Goal: Task Accomplishment & Management: Complete application form

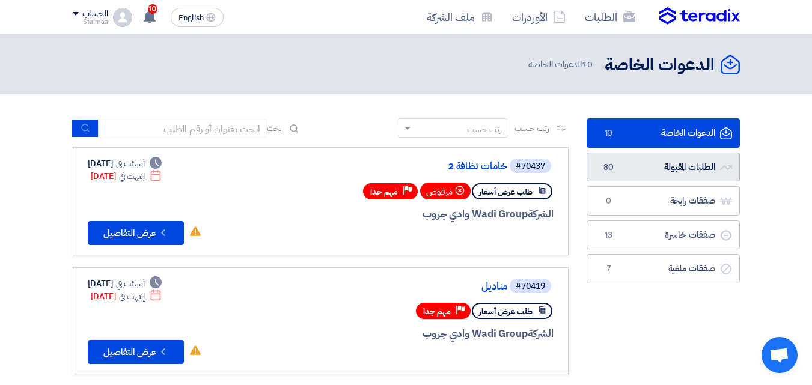
click at [665, 154] on link "الطلبات المقبولة الطلبات المقبولة 80" at bounding box center [663, 167] width 153 height 29
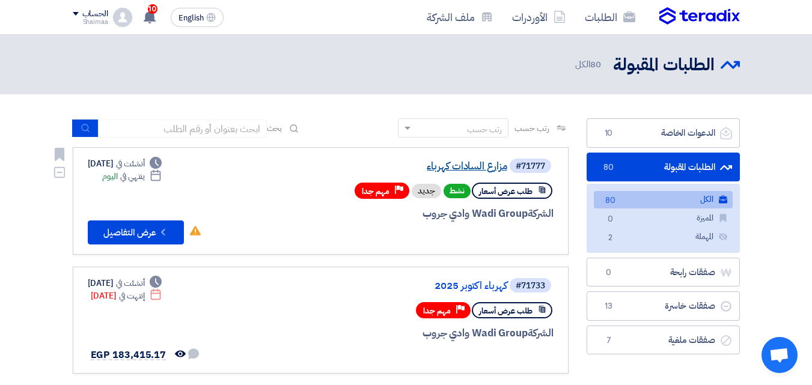
click at [497, 161] on link "مزارع السادات كهرباء" at bounding box center [387, 166] width 240 height 11
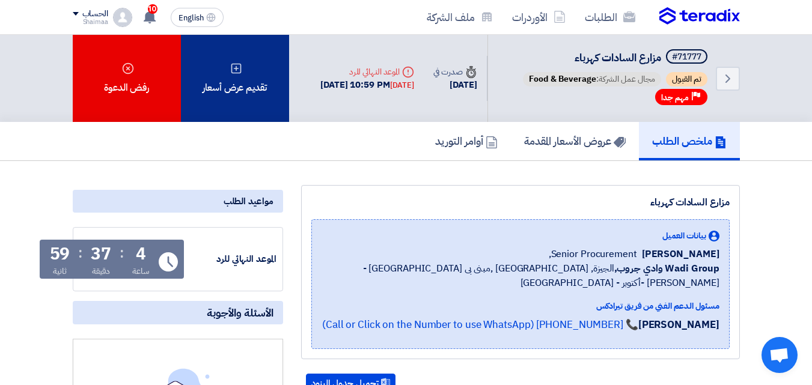
click at [228, 77] on div "تقديم عرض أسعار" at bounding box center [235, 78] width 108 height 87
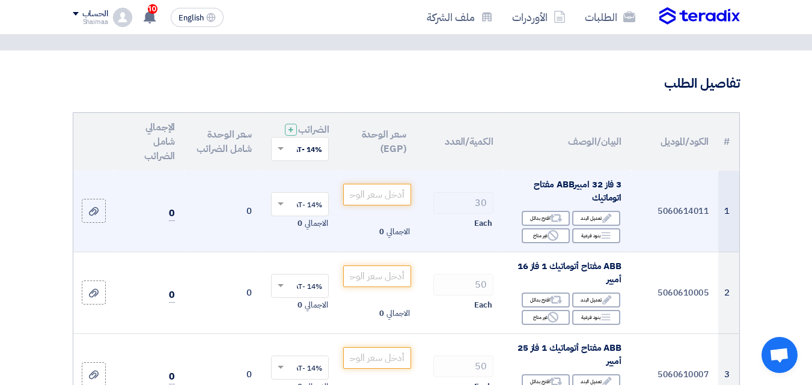
scroll to position [120, 0]
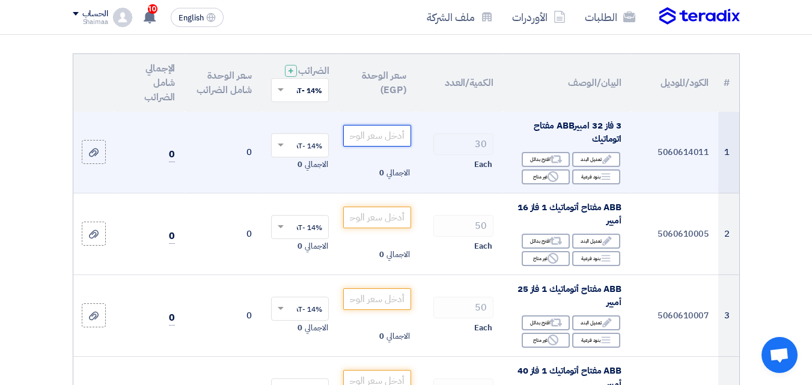
click at [388, 138] on input "number" at bounding box center [376, 136] width 67 height 22
paste input "875.2"
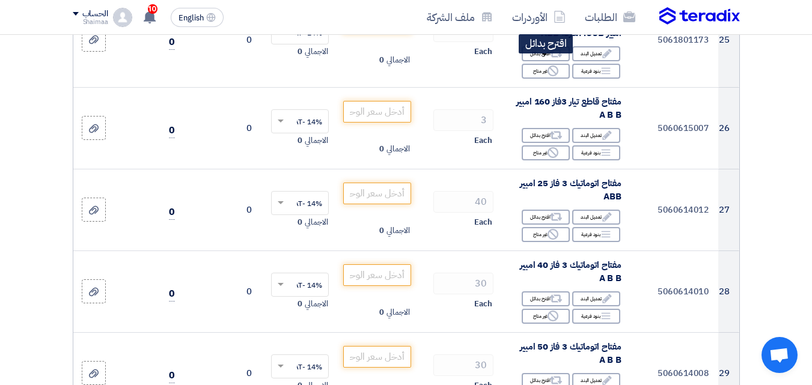
scroll to position [2224, 0]
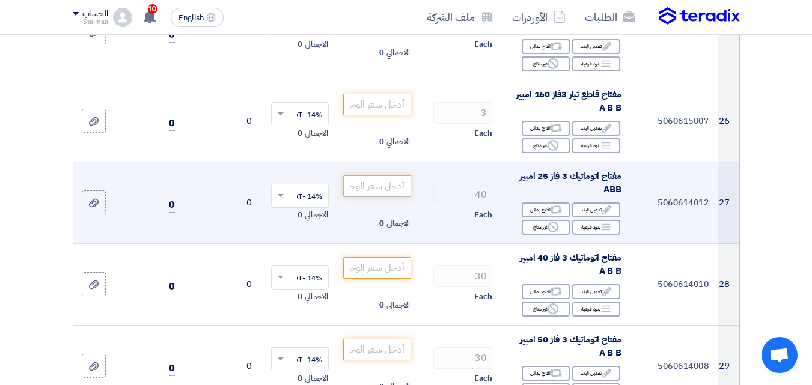
type input "875.2"
click at [384, 197] on input "number" at bounding box center [376, 187] width 67 height 22
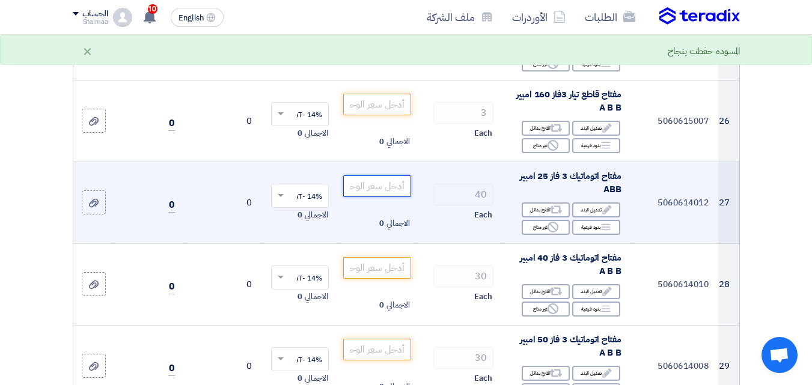
paste input "875.2"
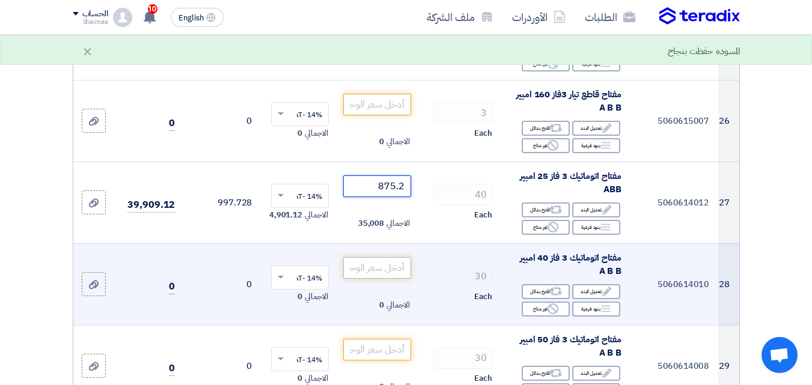
type input "875.2"
click at [374, 274] on input "number" at bounding box center [376, 268] width 67 height 22
paste input "875.2"
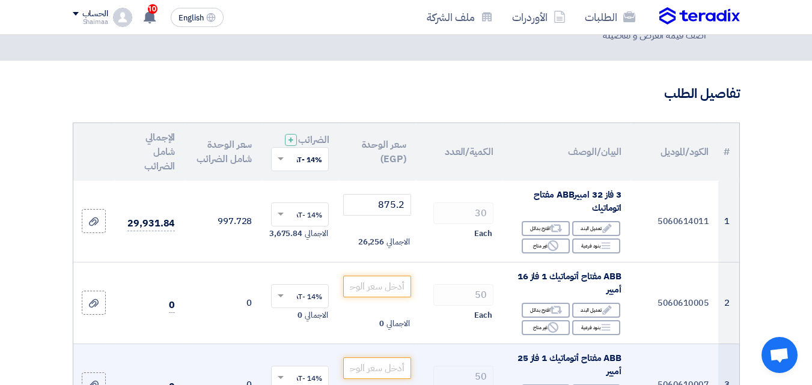
scroll to position [180, 0]
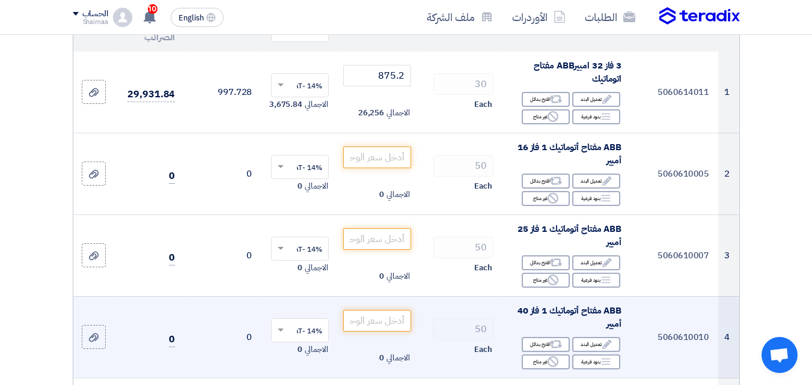
type input "875.2"
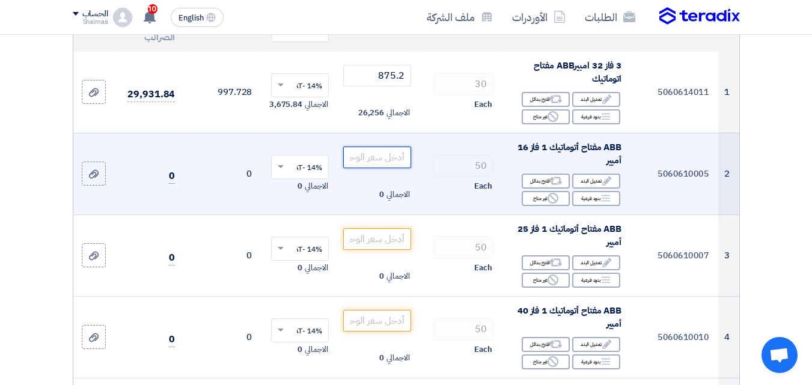
paste input "146.5"
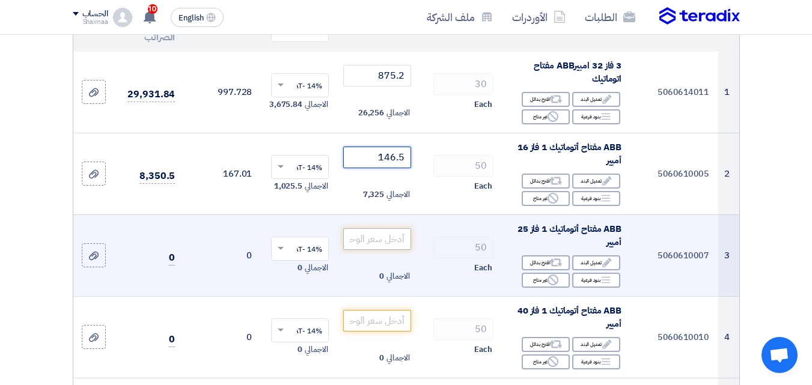
type input "146.5"
paste input "146.5"
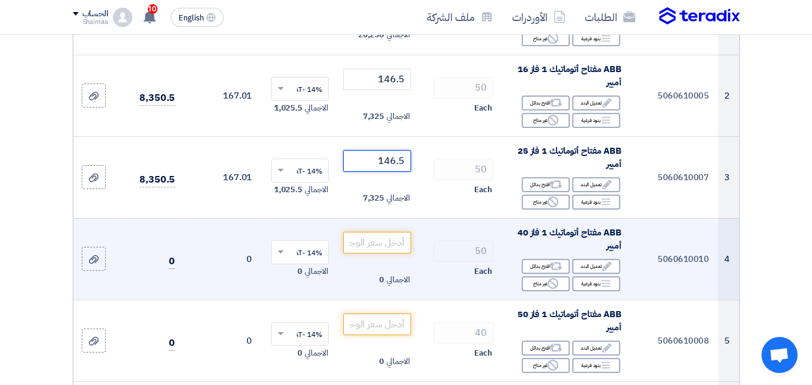
scroll to position [301, 0]
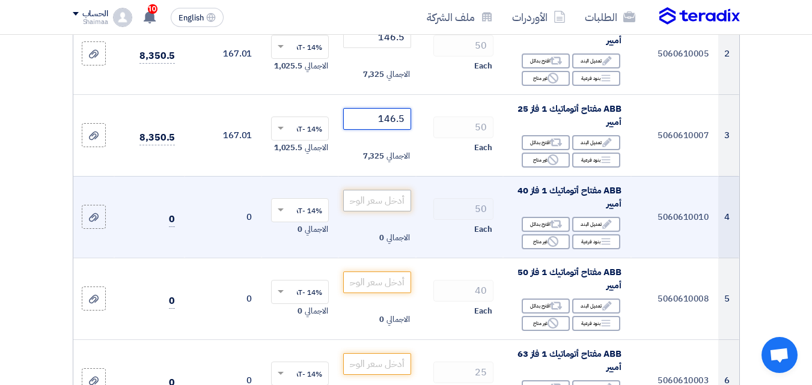
type input "146.5"
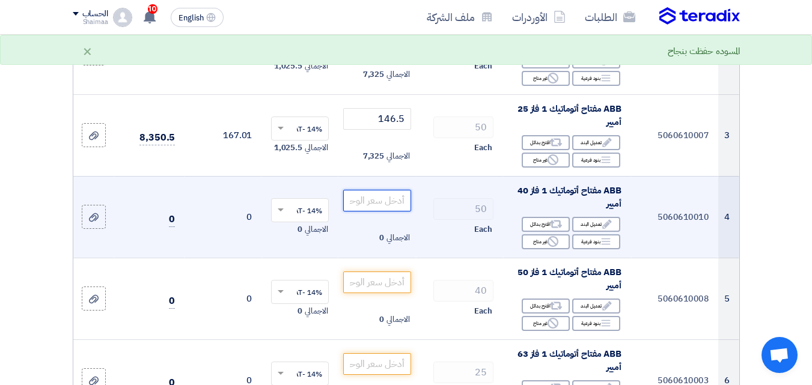
paste input "146.5"
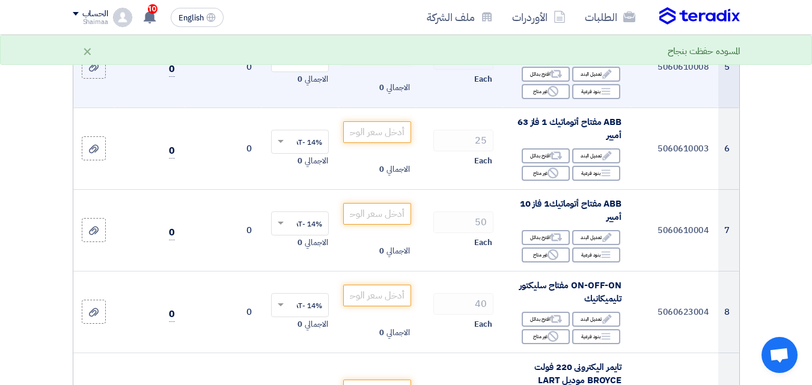
scroll to position [541, 0]
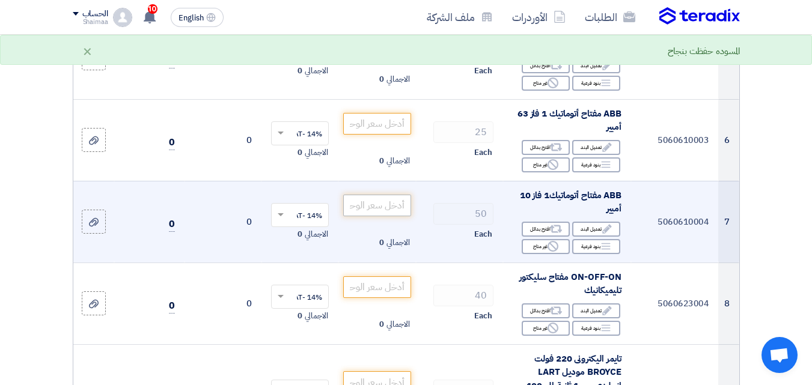
type input "146.5"
paste input "146.5"
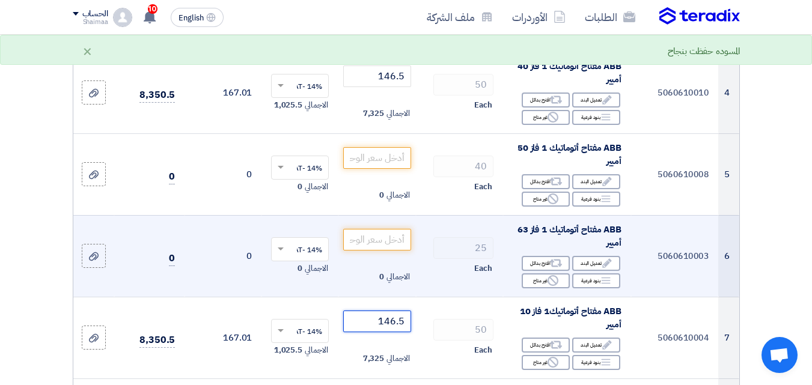
scroll to position [421, 0]
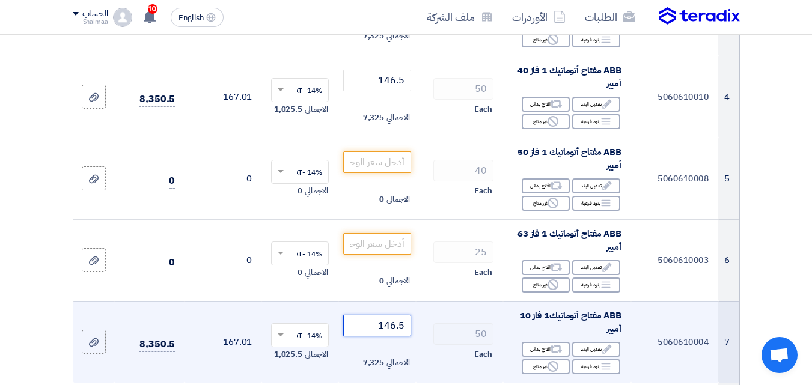
type input "146.5"
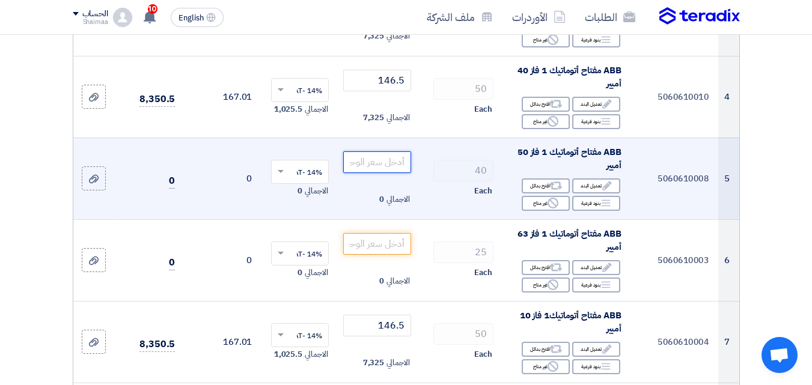
paste input "234.4"
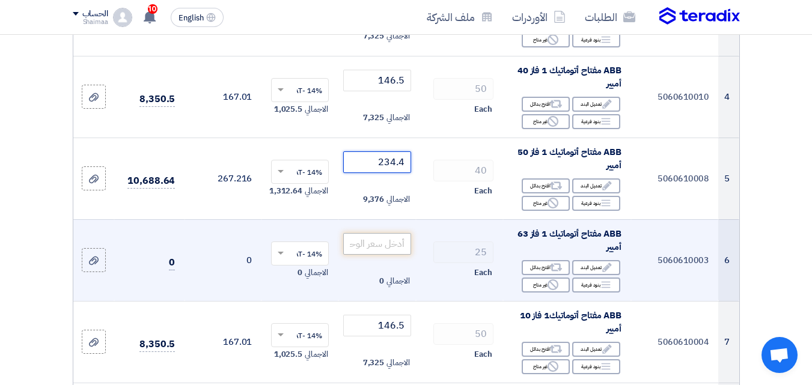
type input "234.4"
paste input "234.4"
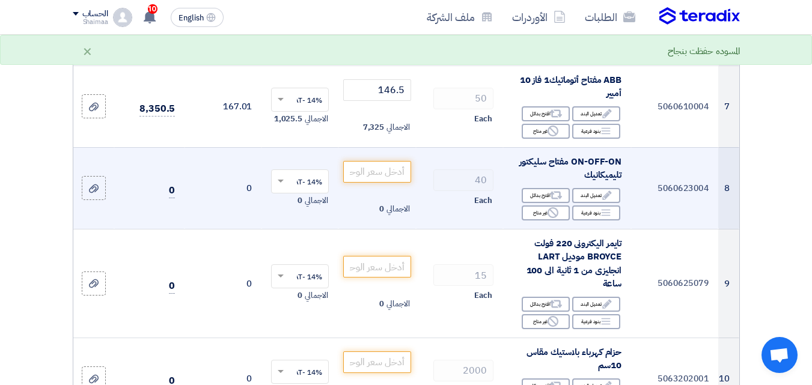
scroll to position [661, 0]
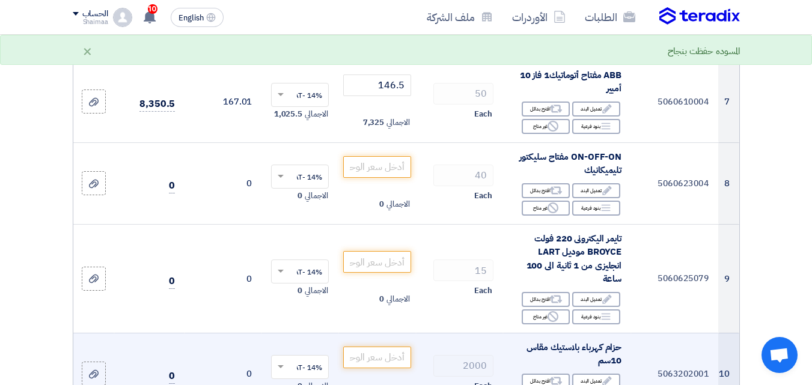
type input "234.4"
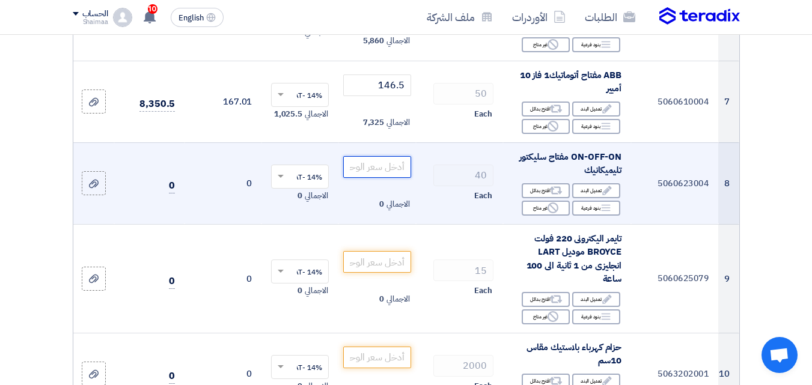
click at [380, 174] on input "number" at bounding box center [376, 167] width 67 height 22
type input "145"
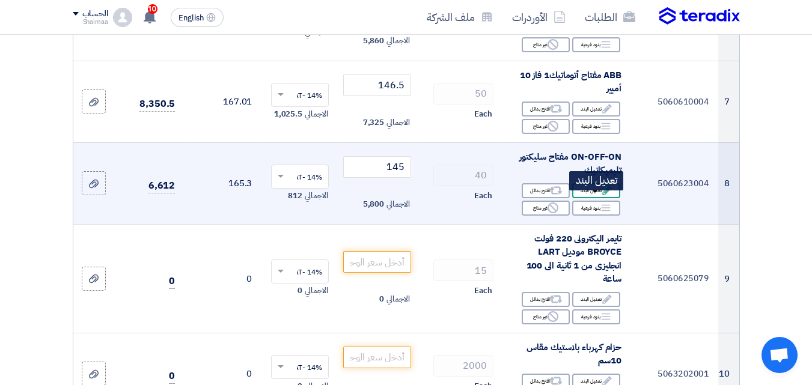
click at [585, 198] on div "Edit تعديل البند" at bounding box center [596, 190] width 48 height 15
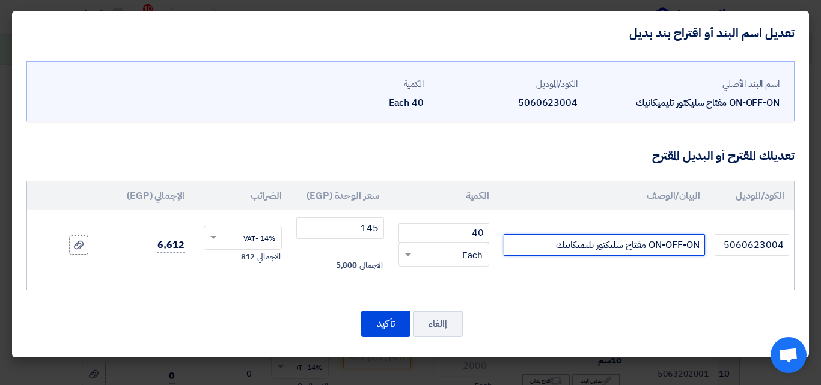
click at [542, 249] on input "ON-OFF-ON مفتاح سليكتور تليميكانيك" at bounding box center [604, 245] width 201 height 22
paste input "XA2ED33"
type input "ON-OFF-ON مفتاح سليكتور تليميكانيك XA2ED33"
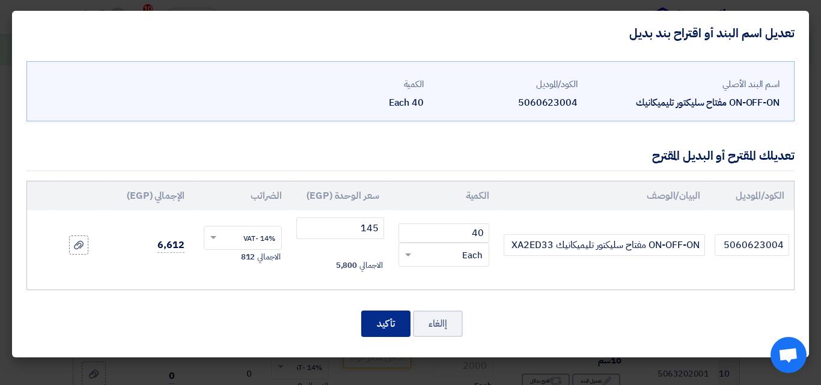
click at [392, 324] on button "تأكيد" at bounding box center [385, 324] width 49 height 26
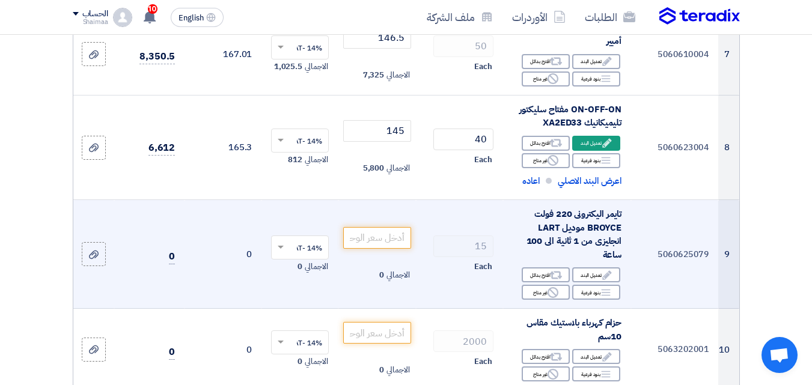
scroll to position [781, 0]
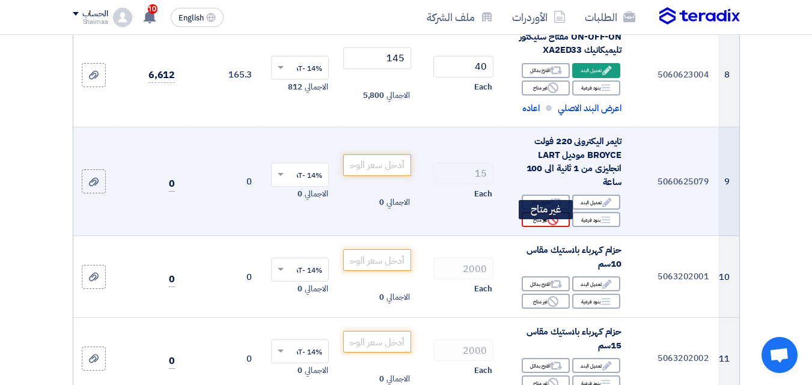
click at [527, 227] on div "Reject غير متاح" at bounding box center [546, 219] width 48 height 15
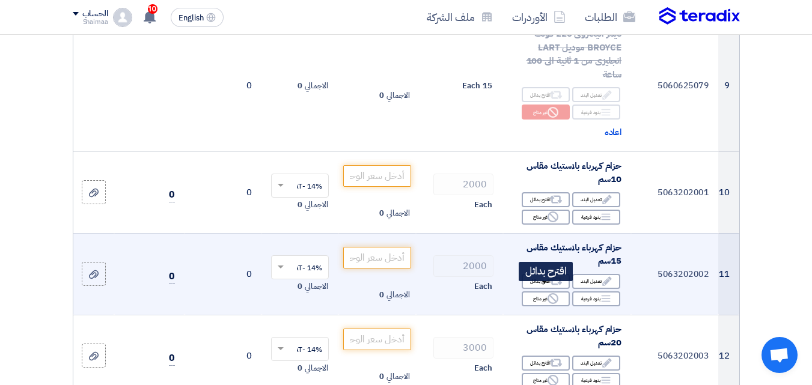
scroll to position [902, 0]
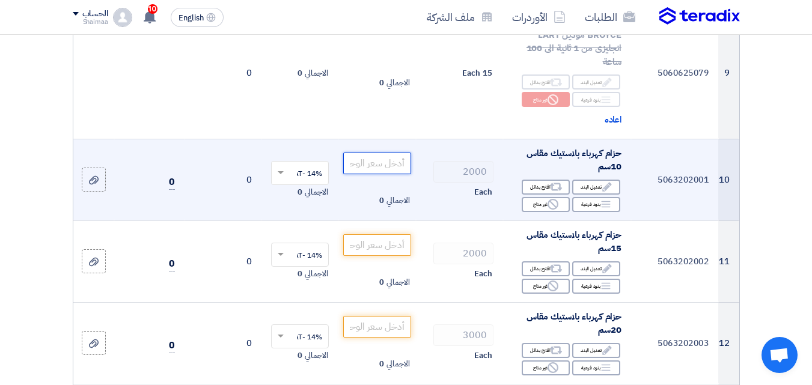
click at [374, 170] on input "number" at bounding box center [376, 164] width 67 height 22
paste input "0.085"
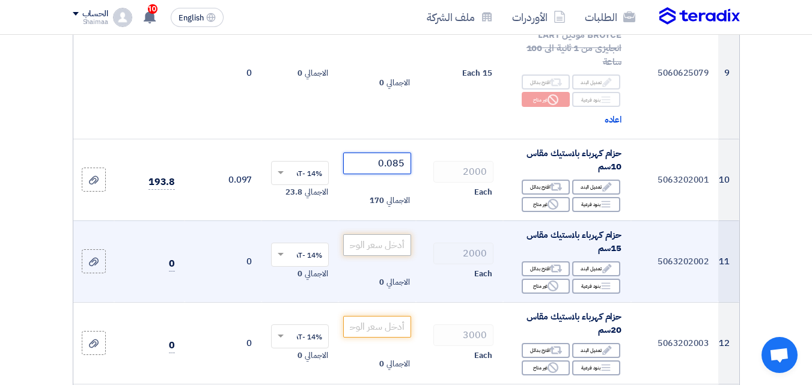
scroll to position [1022, 0]
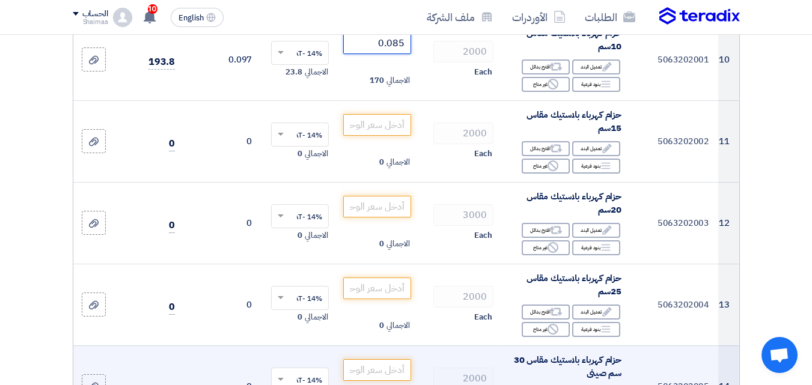
type input "0.085"
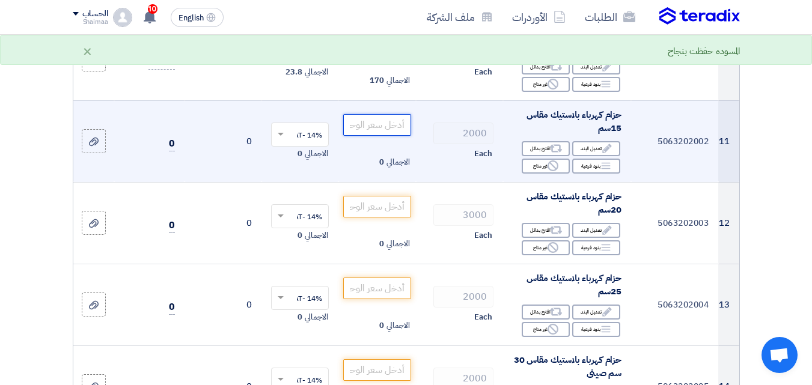
paste input "0.11"
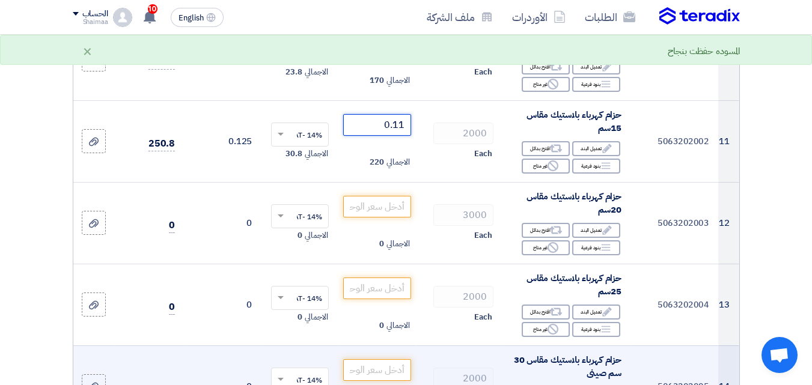
type input "0.11"
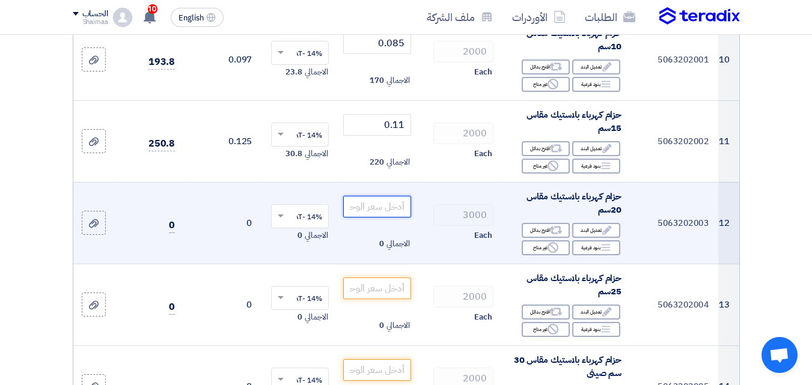
paste input "0.185"
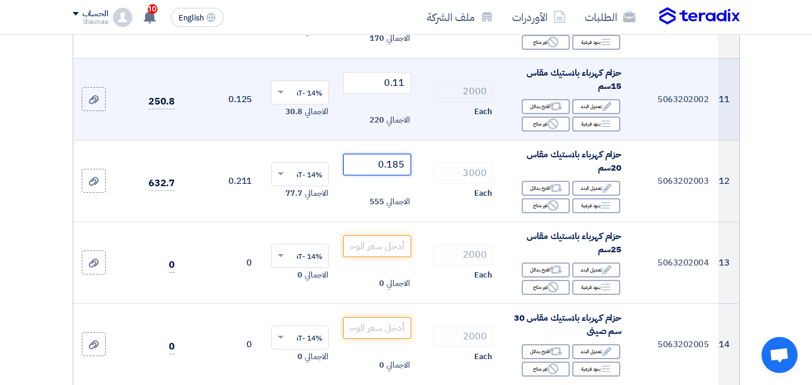
scroll to position [1142, 0]
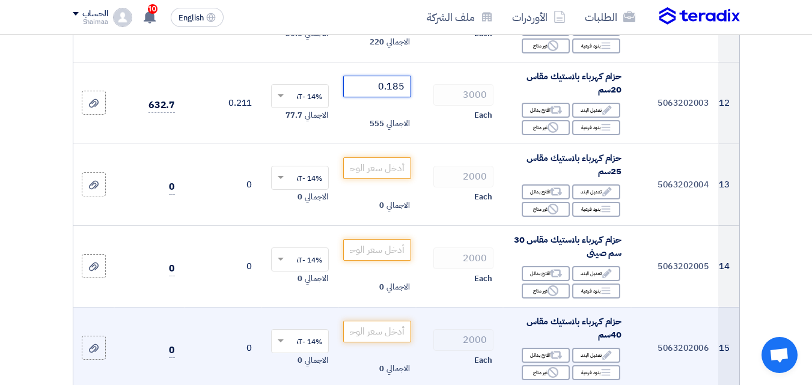
type input "0.185"
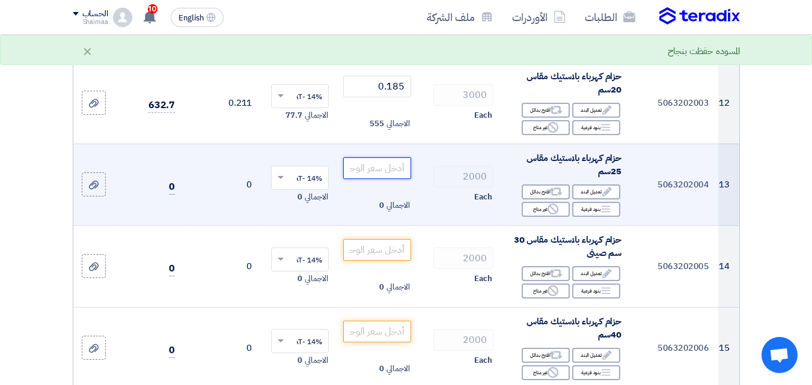
paste input "0.23"
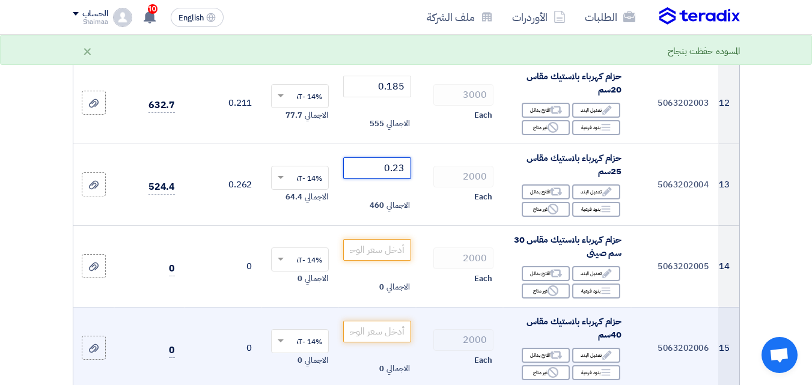
type input "0.23"
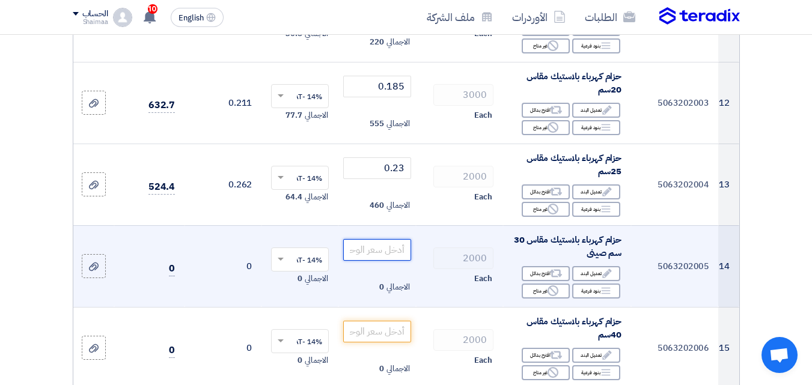
paste input "0.33"
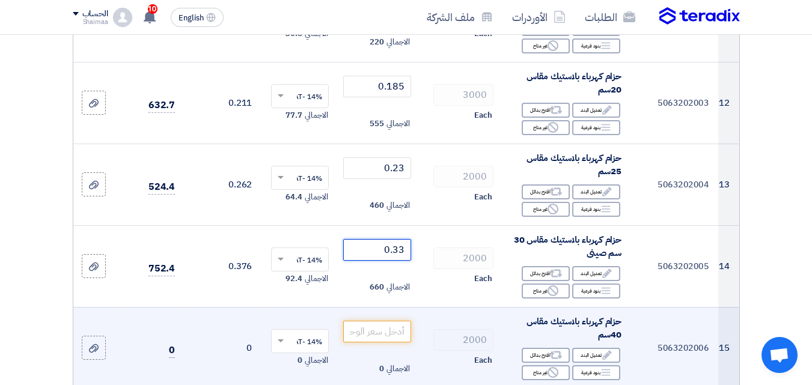
type input "0.33"
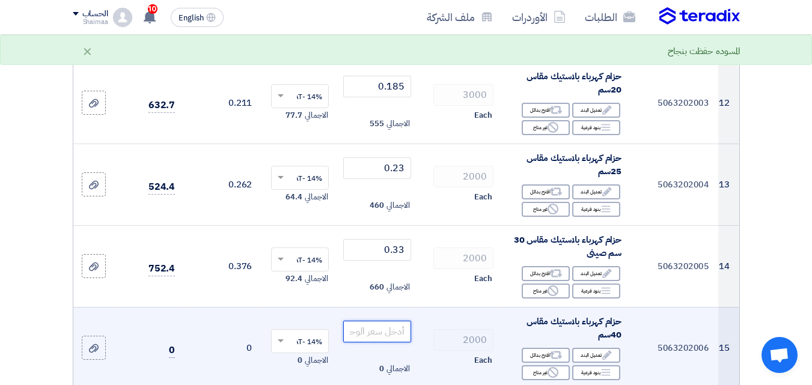
paste input "0.53"
type input "0.53"
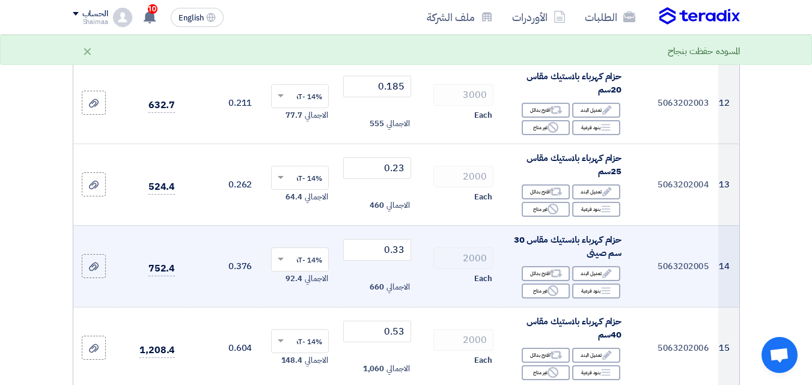
click at [359, 295] on div "الاجمالي 660" at bounding box center [376, 287] width 67 height 14
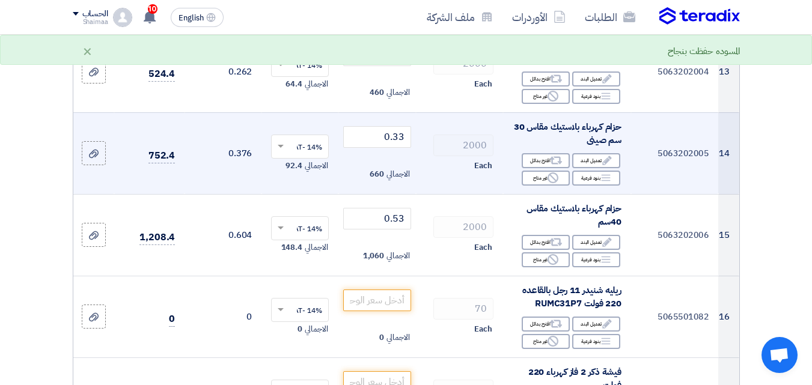
scroll to position [1262, 0]
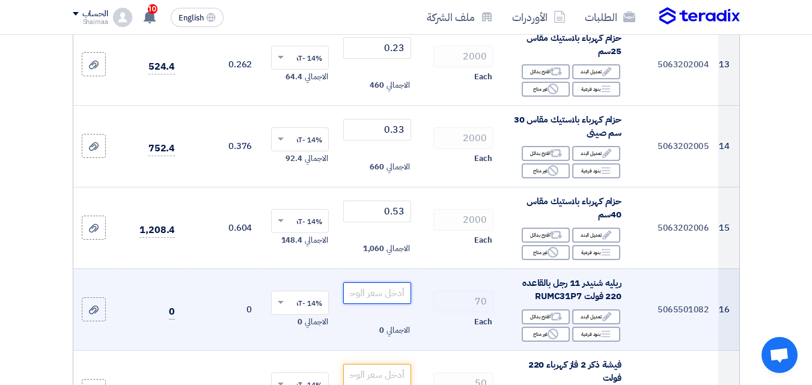
paste input "333"
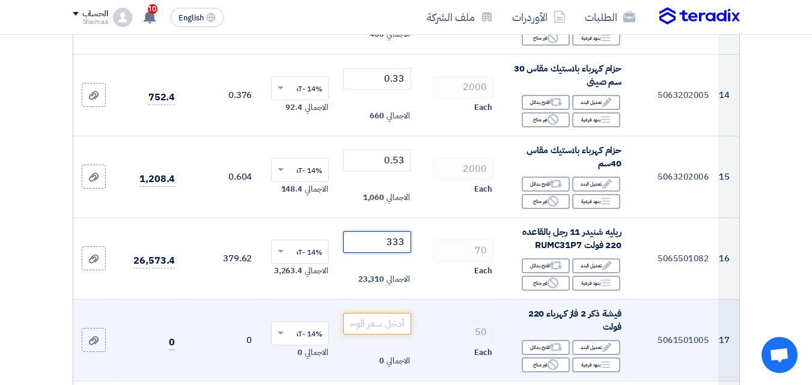
scroll to position [1382, 0]
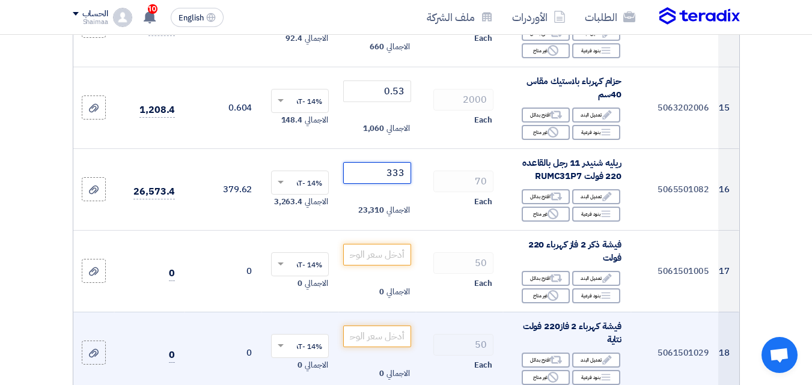
type input "333"
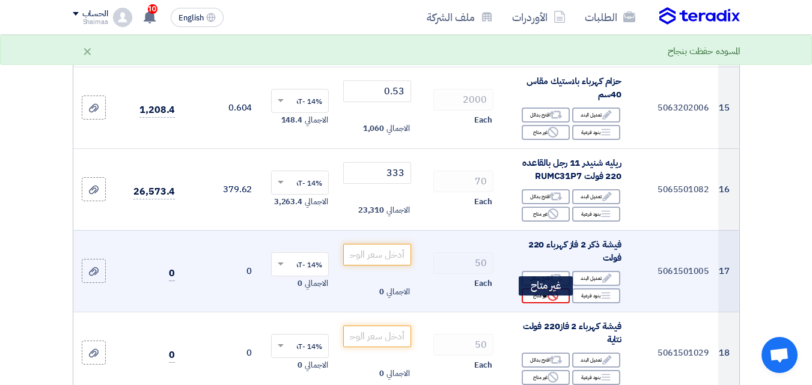
click at [546, 304] on div "Reject غير متاح" at bounding box center [546, 296] width 48 height 15
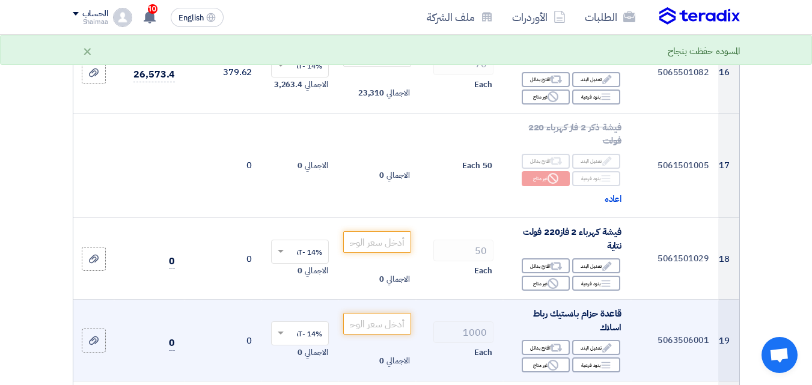
scroll to position [1503, 0]
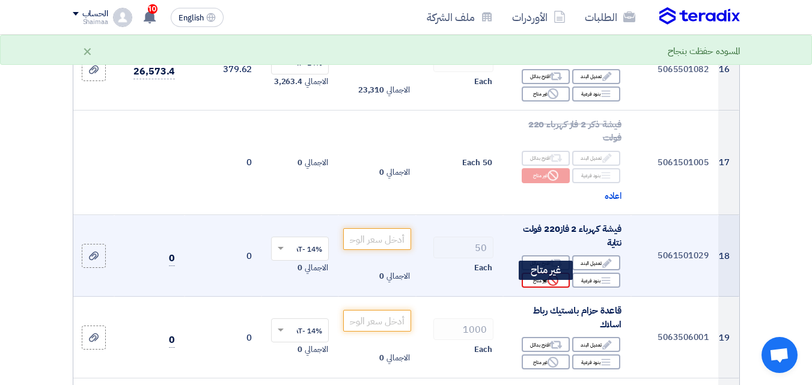
click at [535, 288] on div "Reject غير متاح" at bounding box center [546, 280] width 48 height 15
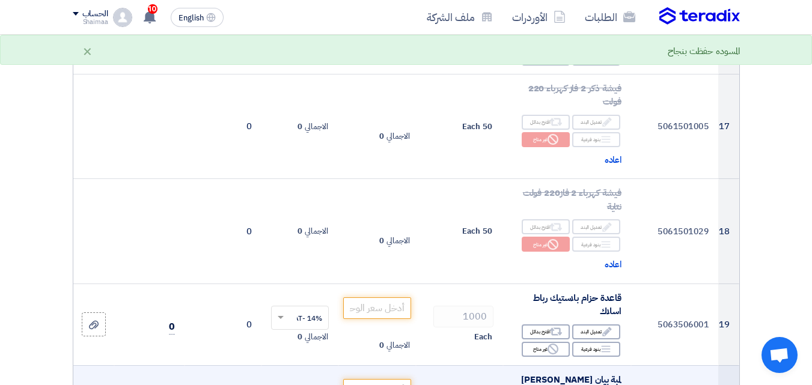
scroll to position [1683, 0]
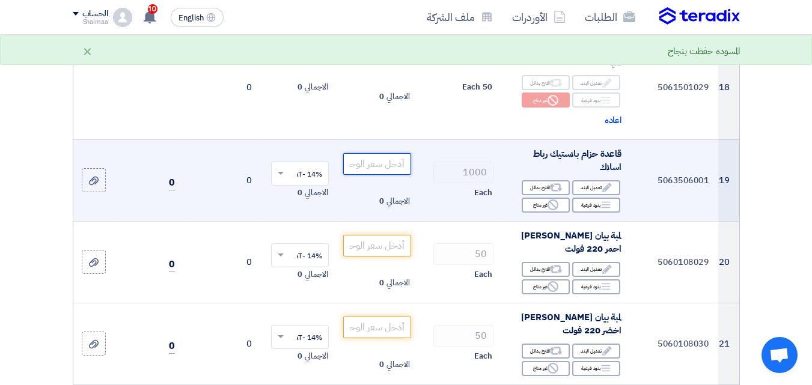
click at [390, 174] on input "number" at bounding box center [376, 164] width 67 height 22
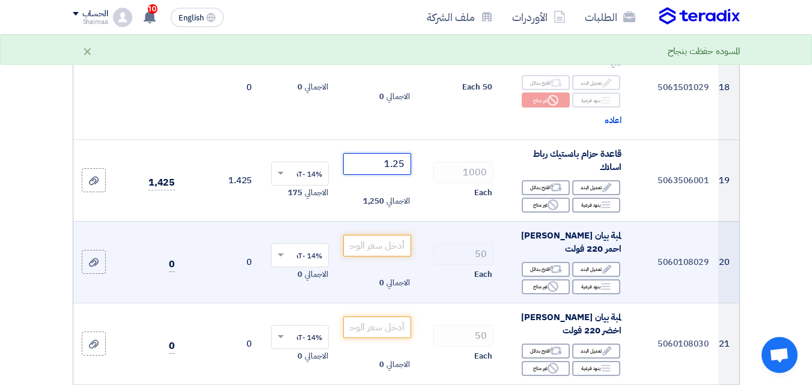
type input "1.25"
click at [453, 252] on td "50 Each" at bounding box center [459, 262] width 87 height 82
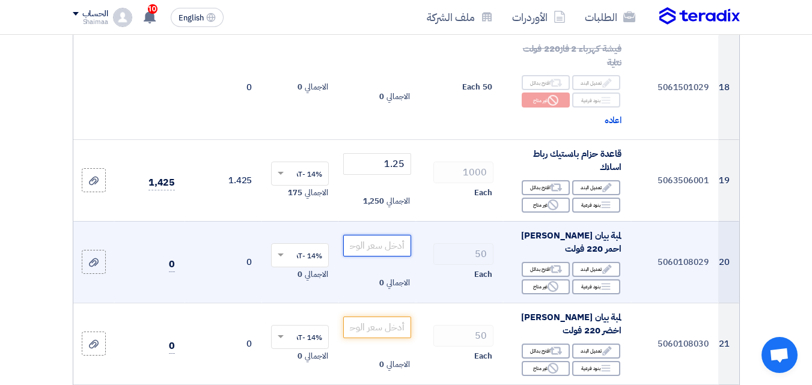
click at [380, 252] on input "number" at bounding box center [376, 246] width 67 height 22
paste input "84"
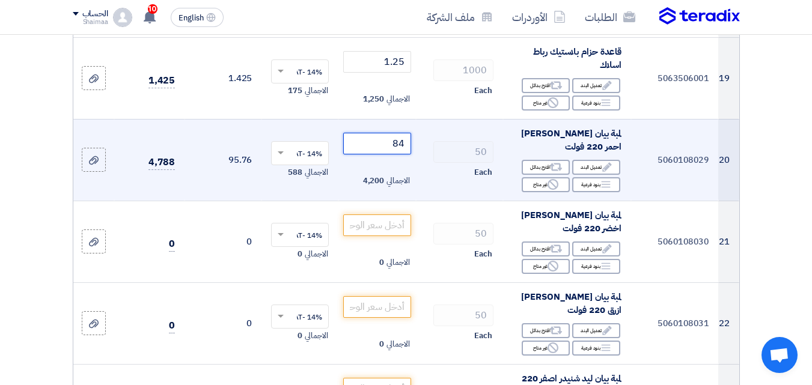
scroll to position [1863, 0]
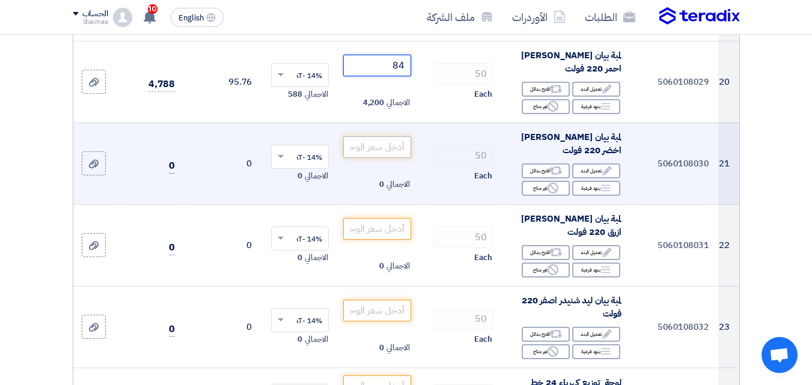
type input "84"
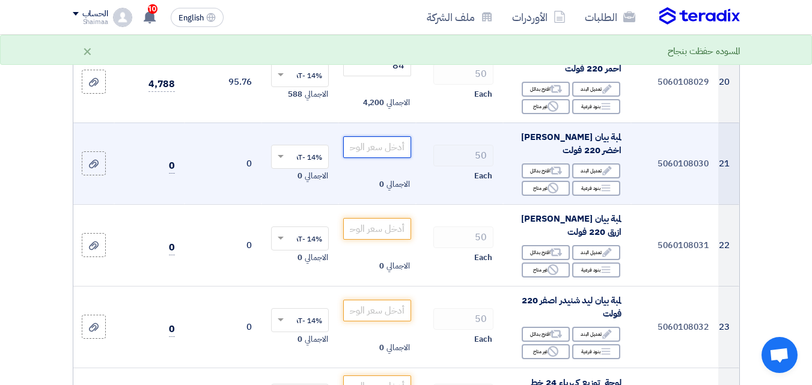
paste input "84"
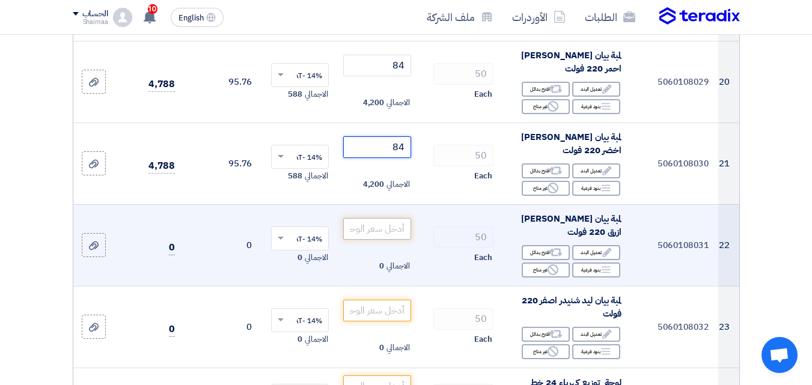
type input "84"
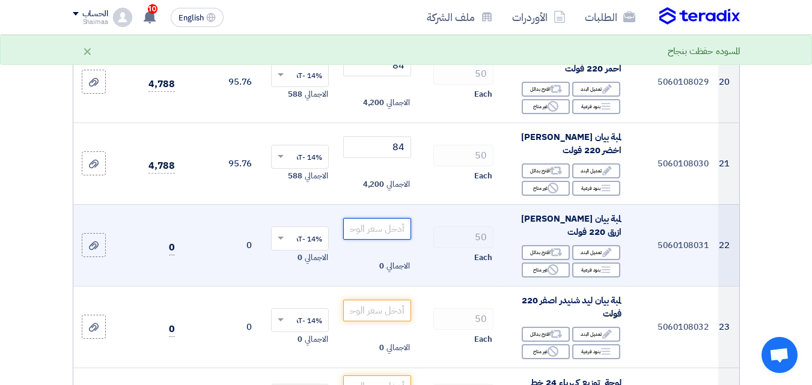
paste input "84"
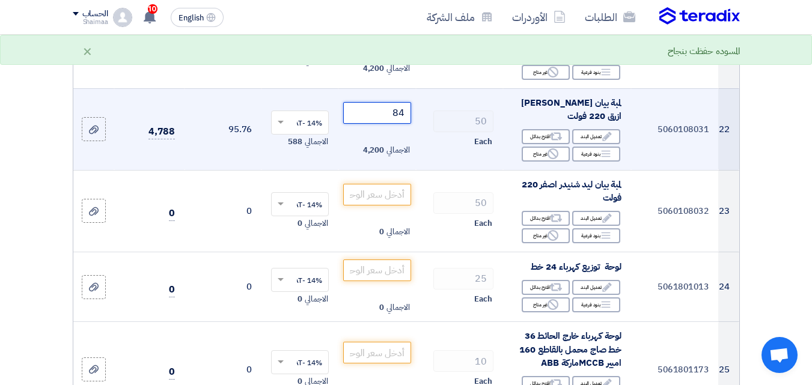
scroll to position [1983, 0]
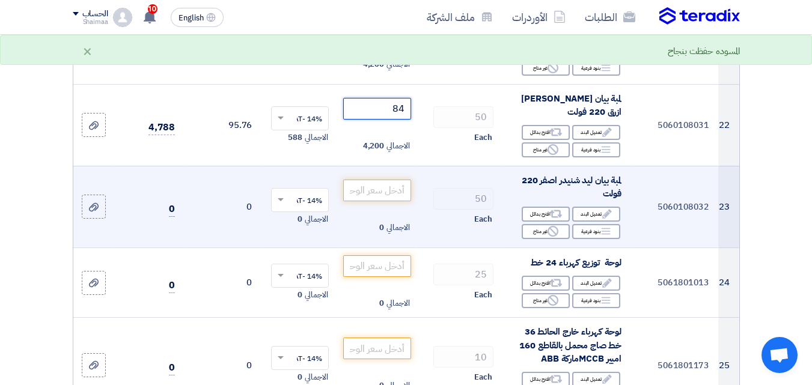
type input "84"
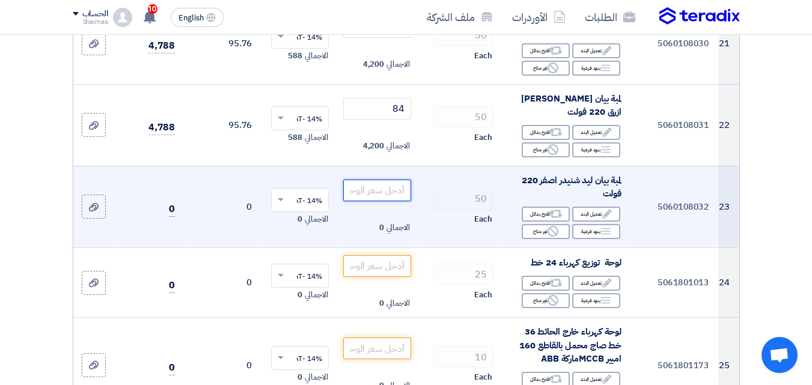
paste input "84"
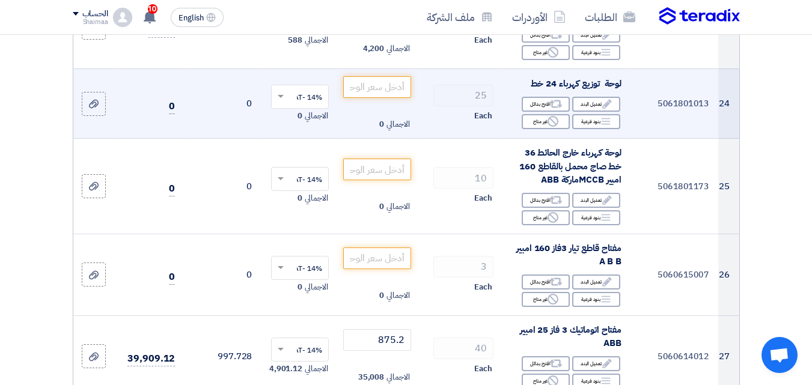
scroll to position [2164, 0]
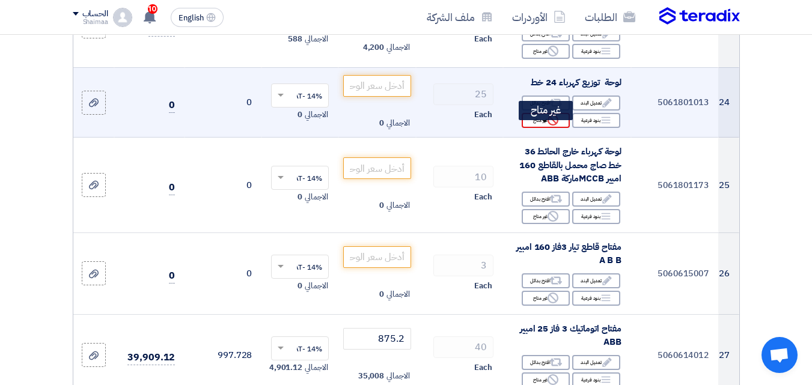
type input "84"
click at [543, 128] on div "Reject غير متاح" at bounding box center [546, 120] width 48 height 15
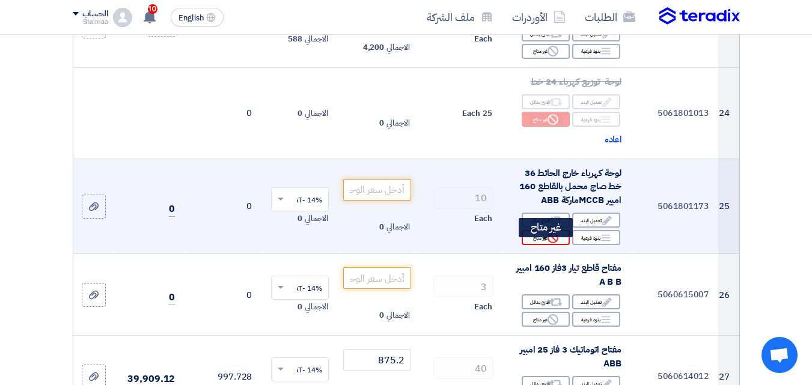
click at [537, 245] on div "Reject غير متاح" at bounding box center [546, 237] width 48 height 15
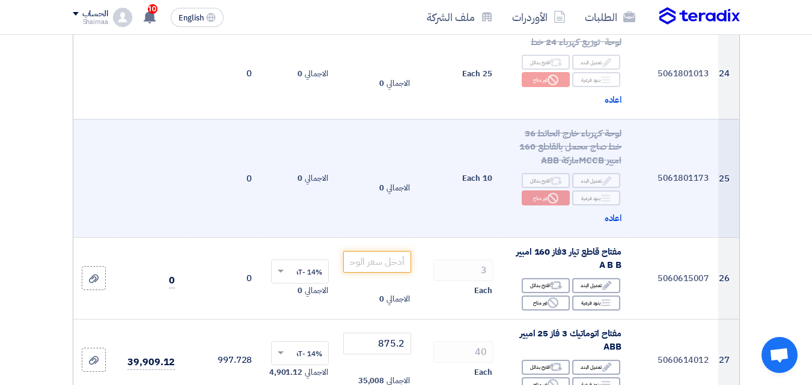
scroll to position [2224, 0]
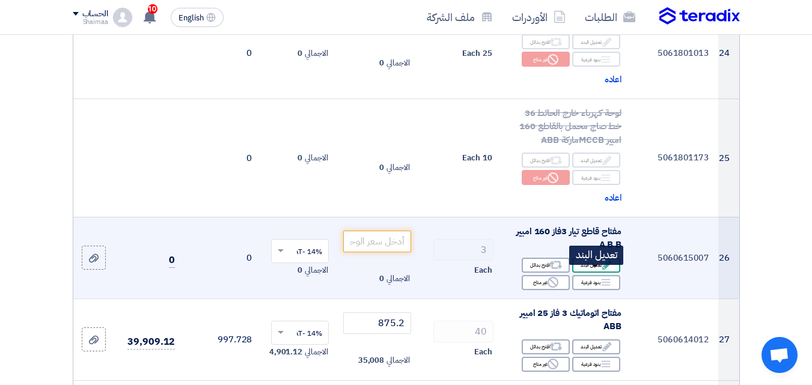
click at [615, 272] on div "Edit تعديل البند" at bounding box center [596, 265] width 48 height 15
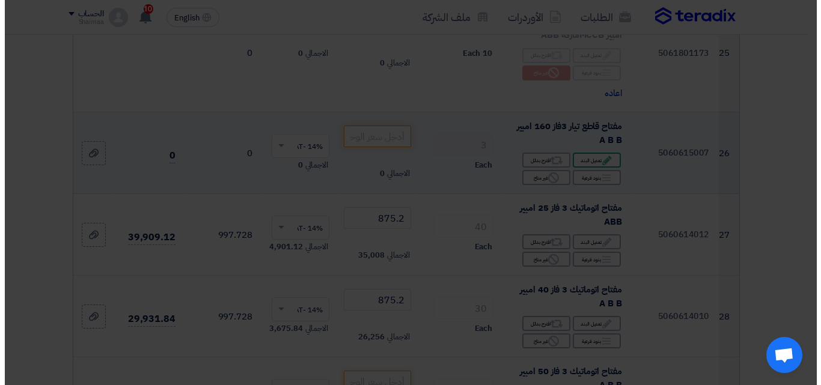
scroll to position [2119, 0]
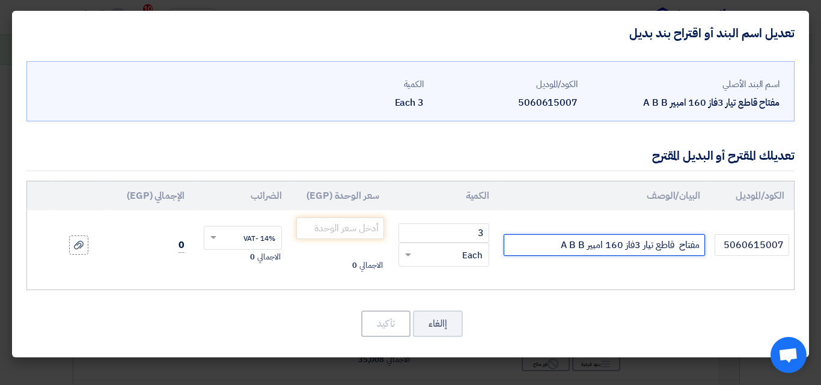
click at [541, 241] on input "مفتاح قاطع تيار 3فاز 160 امبير A B B" at bounding box center [604, 245] width 201 height 22
paste input "TMF 160-1600 3p F F"
type input "مفتاح قاطع تيار 3فاز 160 امبير A B B TMF 160-1600 3p F F"
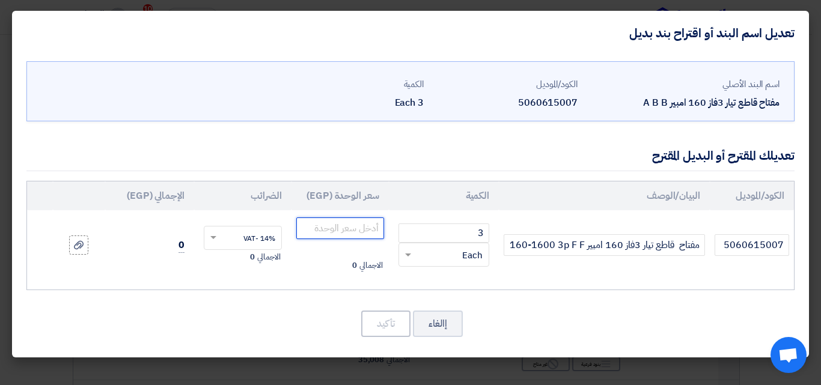
click at [350, 233] on input "number" at bounding box center [340, 229] width 88 height 22
paste input "7530"
type input "7530"
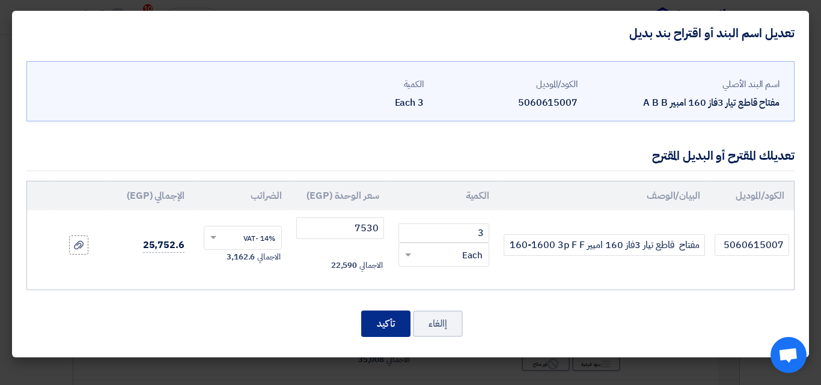
click at [382, 329] on button "تأكيد" at bounding box center [385, 324] width 49 height 26
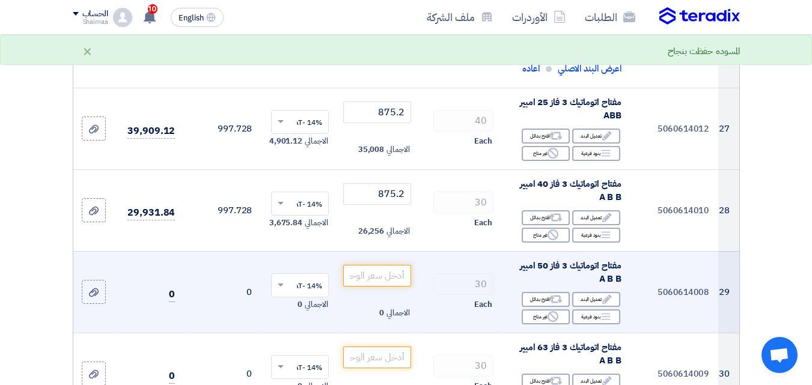
scroll to position [2524, 0]
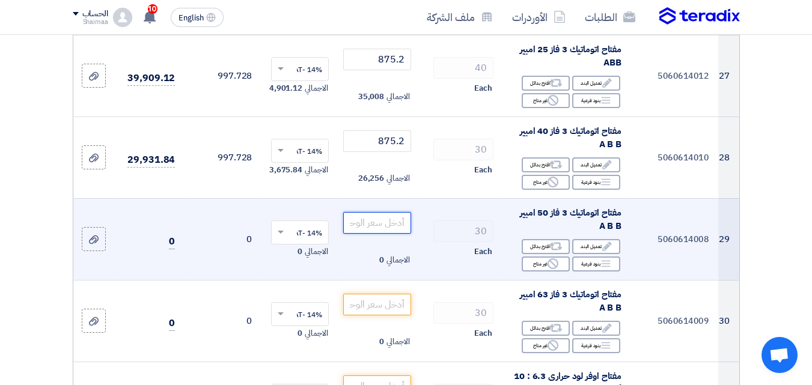
paste input "1137.6"
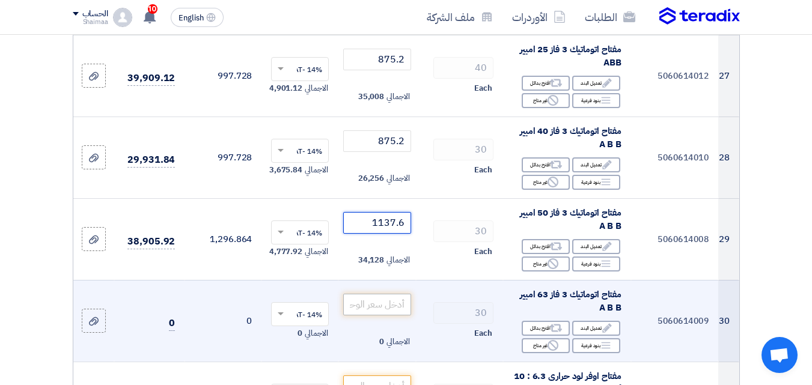
type input "1137.6"
paste input "1137.6"
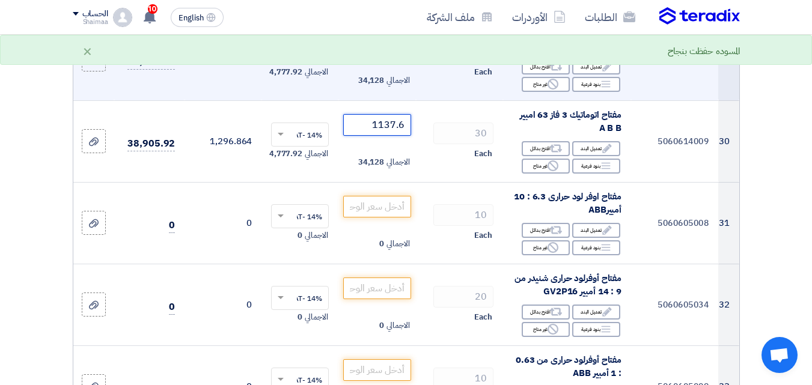
scroll to position [2705, 0]
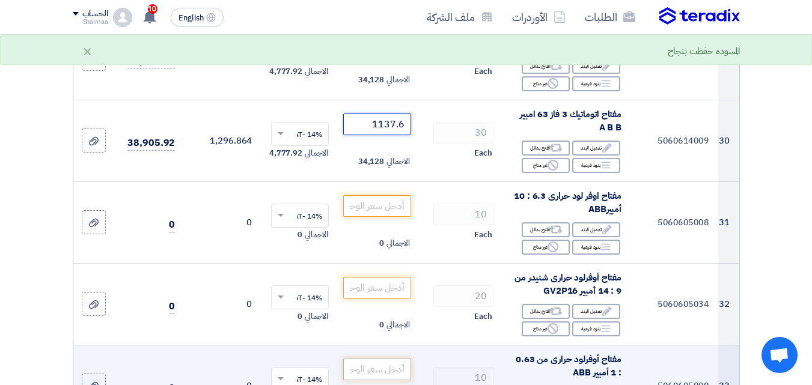
type input "1137.6"
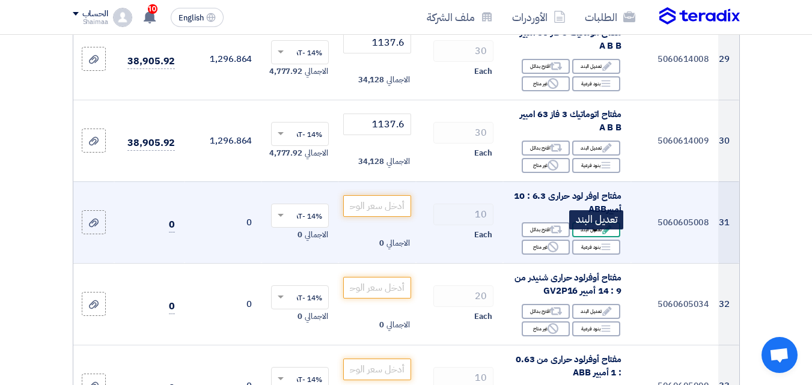
click at [593, 236] on div "Edit تعديل البند" at bounding box center [596, 229] width 48 height 15
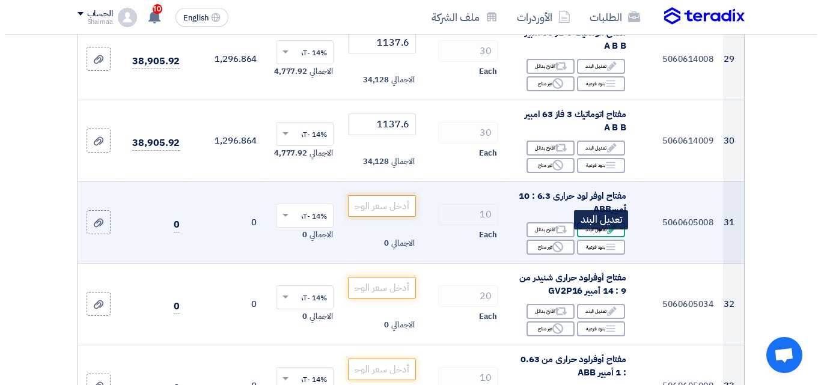
scroll to position [2482, 0]
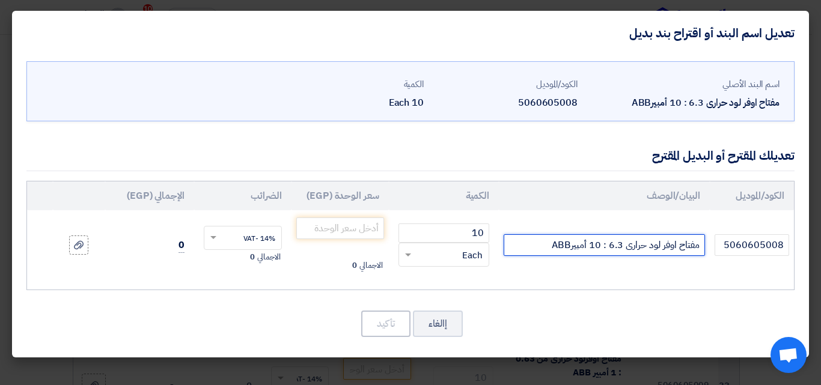
click at [545, 243] on input "مفتاح اوفر لود حرارى 6.3 : 10 أمبيرABB" at bounding box center [604, 245] width 201 height 22
paste input "6.3 Manual Motor Starter"
type input "مفتاح اوفر لود حرارى 6.3 : 10 أمبيرABB 6.3 Manual Motor Starter"
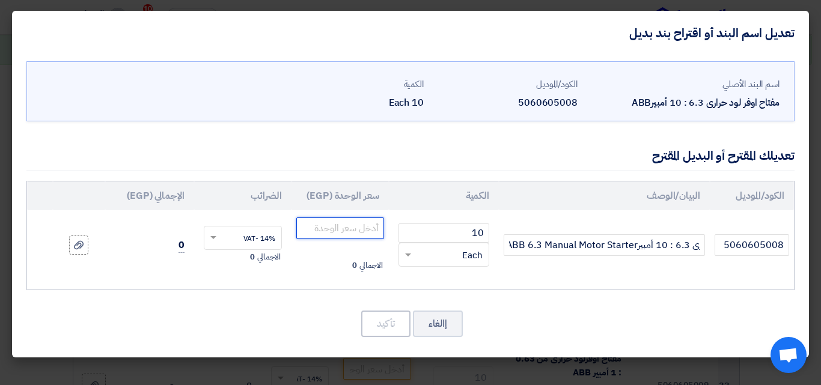
scroll to position [0, 0]
click at [352, 231] on input "number" at bounding box center [340, 229] width 88 height 22
paste input "2140"
type input "2140"
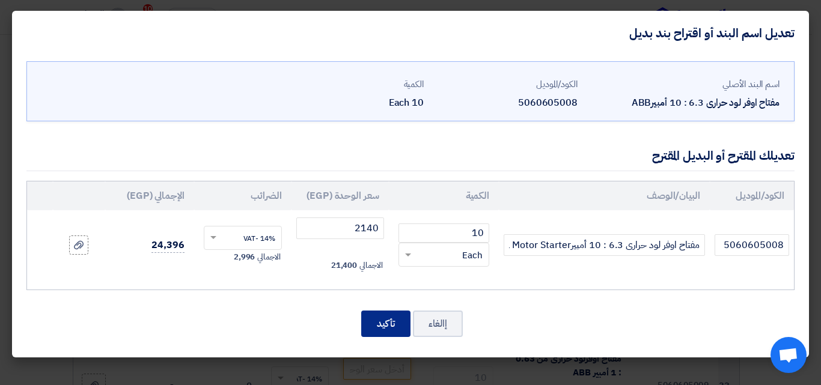
click at [393, 317] on button "تأكيد" at bounding box center [385, 324] width 49 height 26
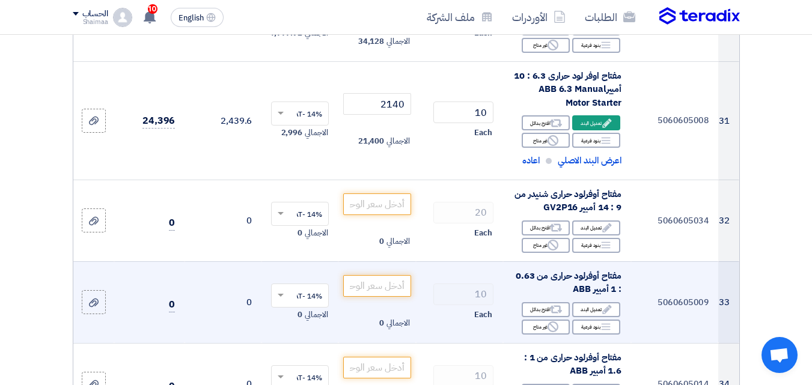
scroll to position [2885, 0]
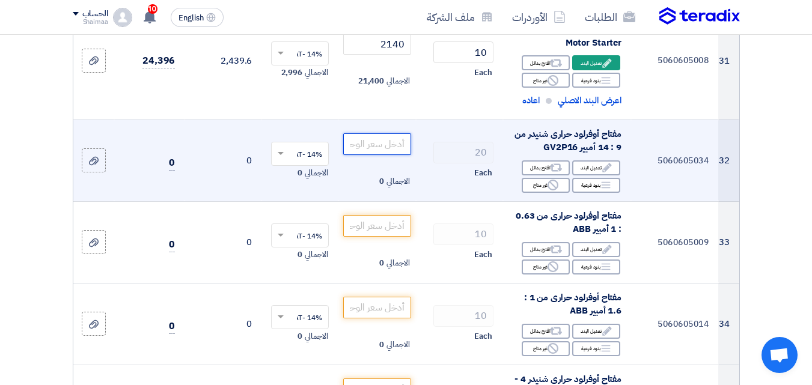
paste input "3881.5"
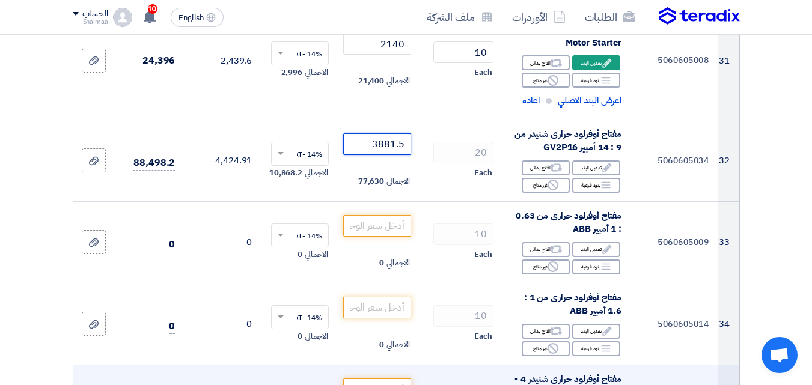
type input "3881.5"
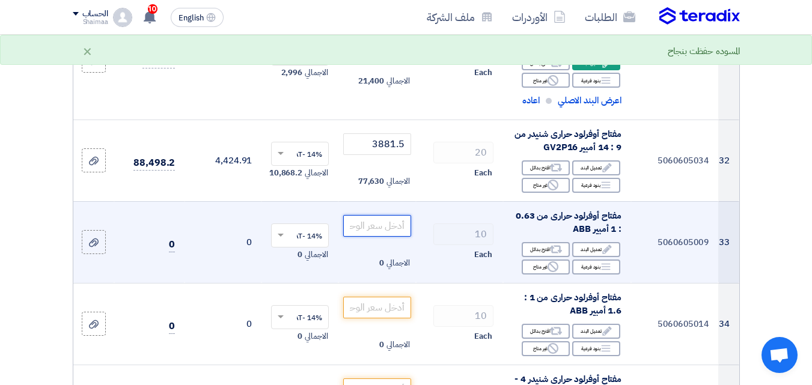
paste input "2140"
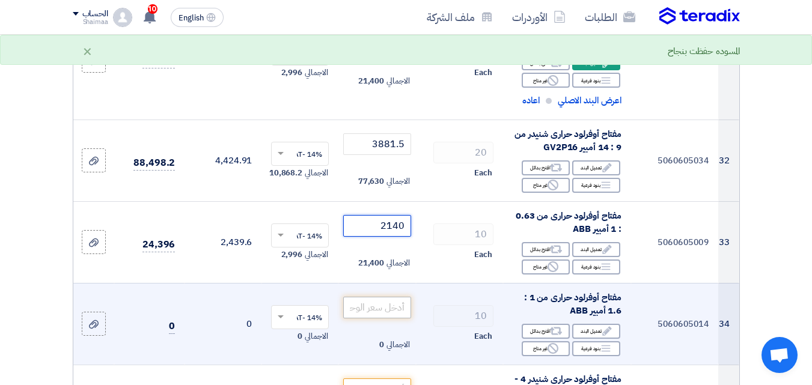
type input "2140"
paste input "2140"
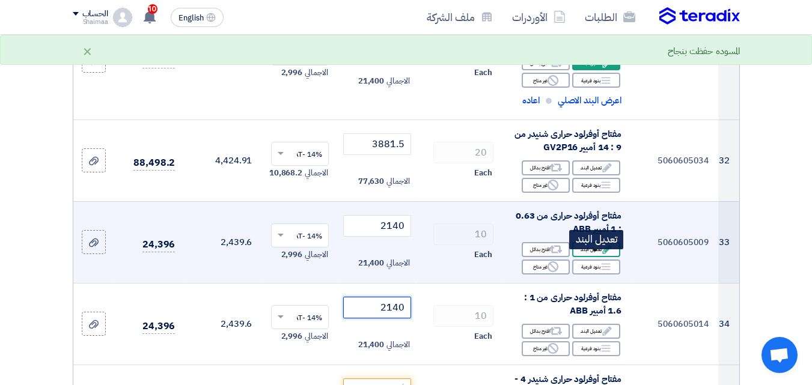
type input "2140"
click at [598, 257] on div "Edit تعديل البند" at bounding box center [596, 249] width 48 height 15
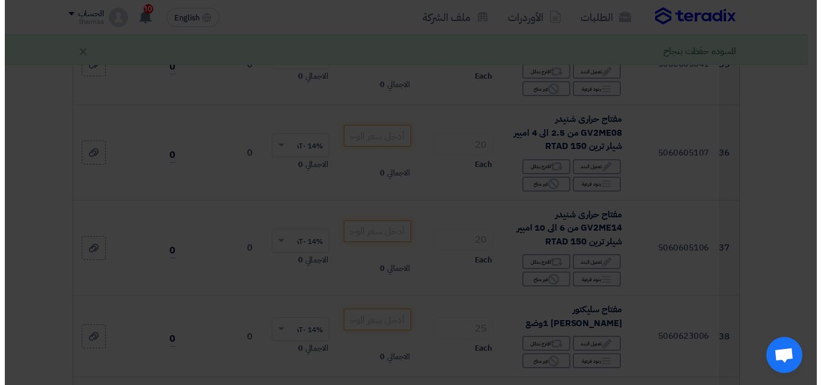
scroll to position [2662, 0]
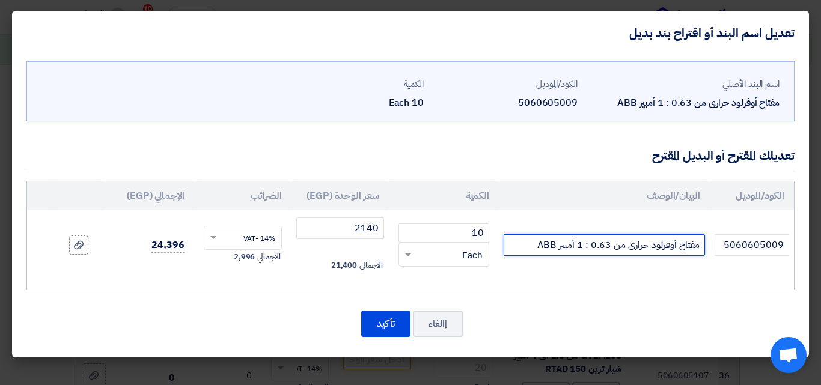
click at [530, 248] on input "مفتاح أوفرلود حرارى من 0.63 : 1 أمبير ABB" at bounding box center [604, 245] width 201 height 22
click at [526, 242] on input "مفتاح أوفرلود حرارى من 0.63 : 1 أمبير ABB" at bounding box center [604, 245] width 201 height 22
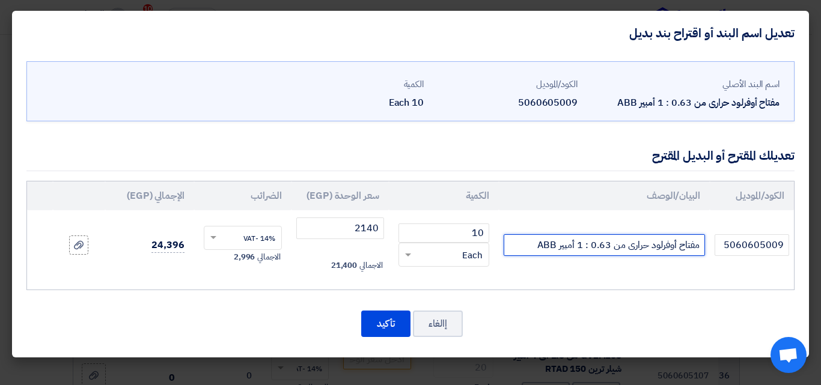
click at [520, 248] on input "مفتاح أوفرلود حرارى من 0.63 : 1 أمبير ABB" at bounding box center [604, 245] width 201 height 22
paste input "MS116-1.0 Manual Motor Starter"
type input "مفتاح أوفرلود حرارى من 0.63 : 1 أمبير ABB MS116-1.0 Manual Motor Starter"
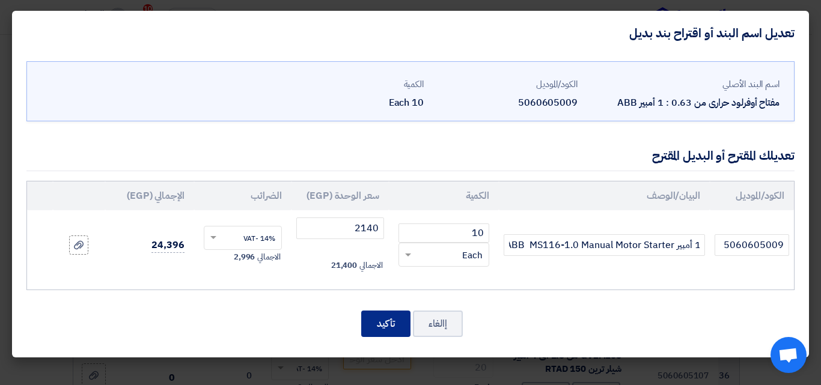
click at [381, 317] on button "تأكيد" at bounding box center [385, 324] width 49 height 26
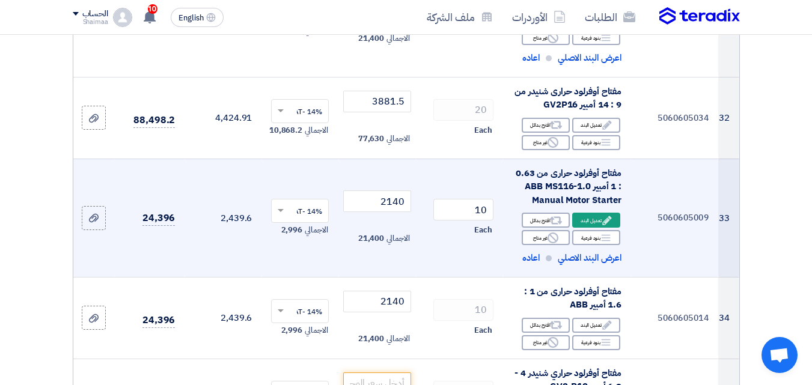
scroll to position [3065, 0]
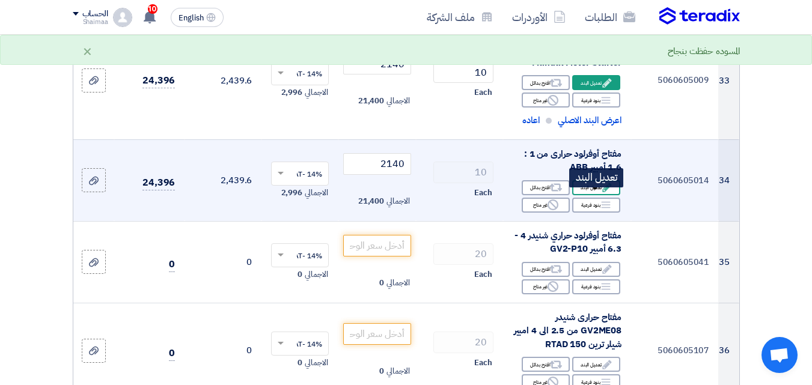
click at [594, 195] on div "Edit تعديل البند" at bounding box center [596, 187] width 48 height 15
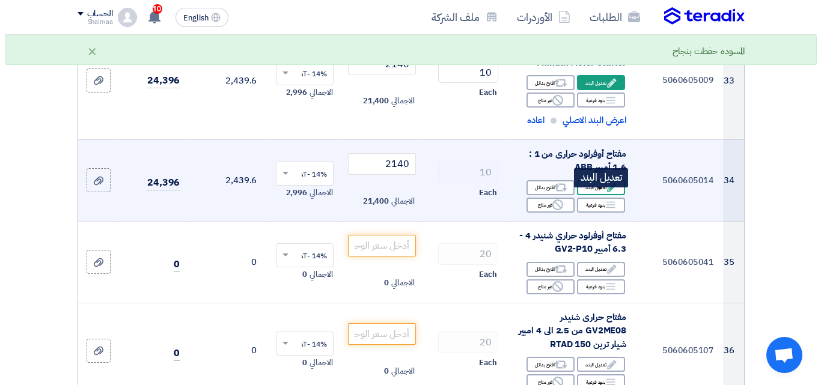
scroll to position [2724, 0]
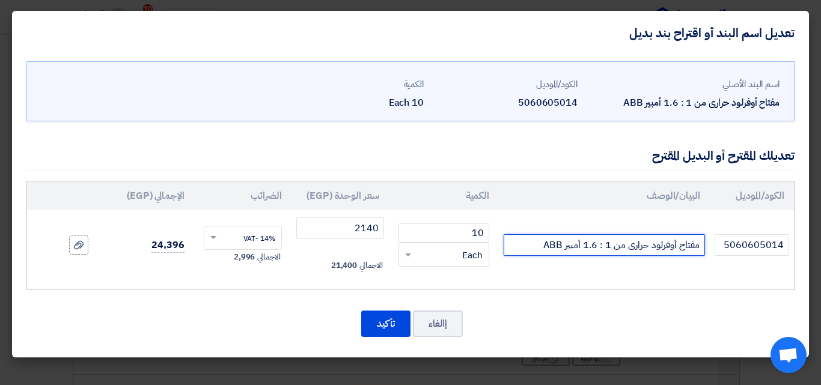
click at [524, 240] on input "مفتاح أوفرلود حرارى من 1 : 1.6 أمبير ABB" at bounding box center [604, 245] width 201 height 22
click at [533, 248] on input "مفتاح أوفرلود حرارى من 1 : 1.6 أمبير ABB" at bounding box center [604, 245] width 201 height 22
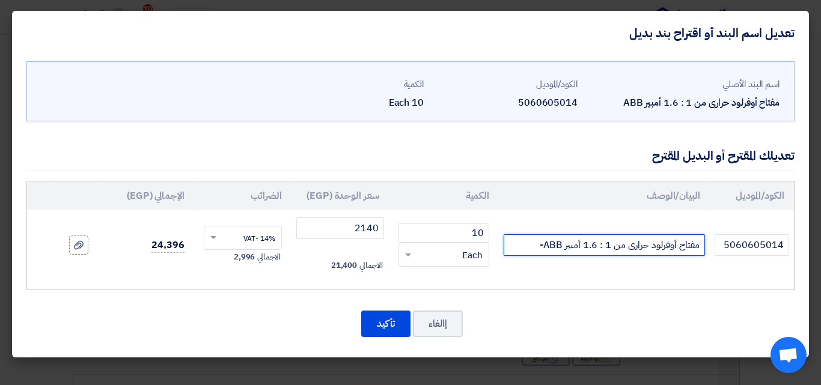
paste input ".6 Manual Motor Starter"
type input "مفتاح أوفرلود حرارى من 1 : 1.6 أمبير ABB-.6 Manual Motor Starter"
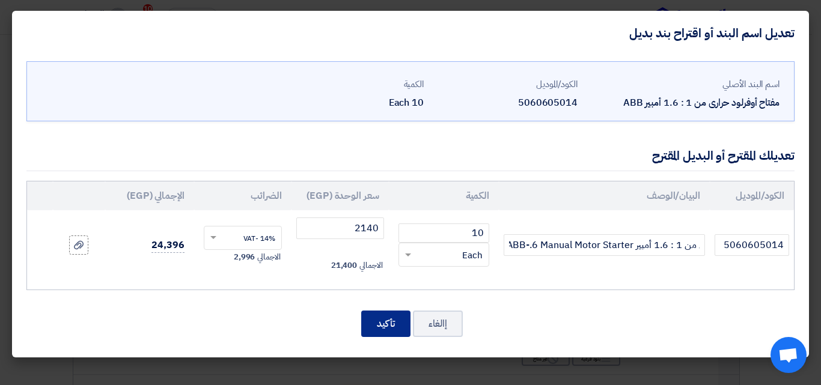
scroll to position [0, 0]
click at [387, 317] on button "تأكيد" at bounding box center [385, 324] width 49 height 26
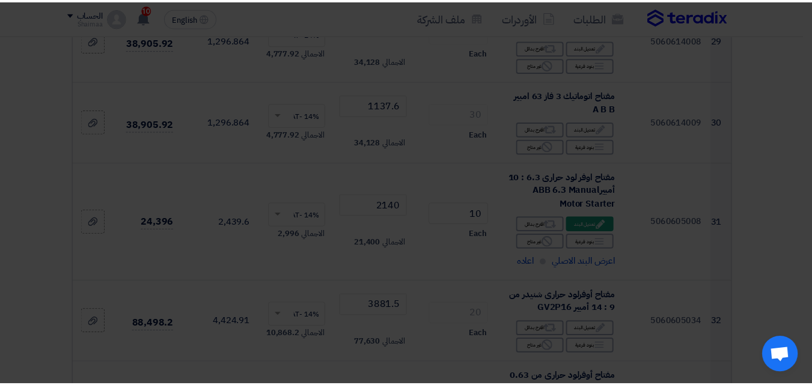
scroll to position [3065, 0]
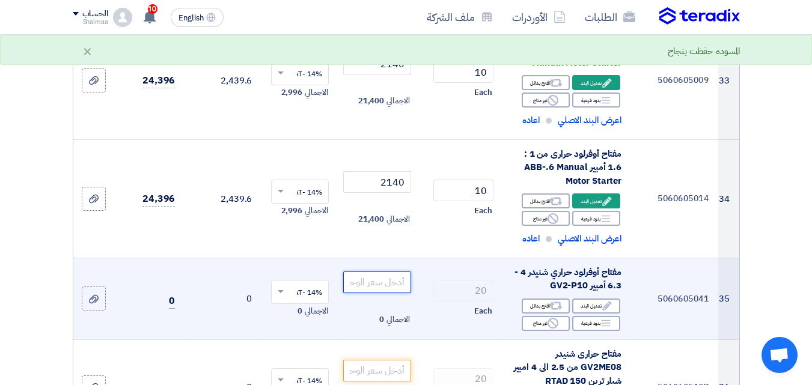
click at [390, 290] on input "number" at bounding box center [376, 283] width 67 height 22
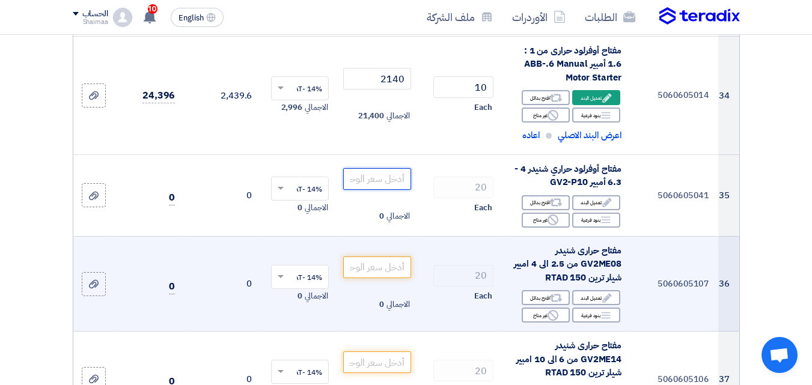
scroll to position [3186, 0]
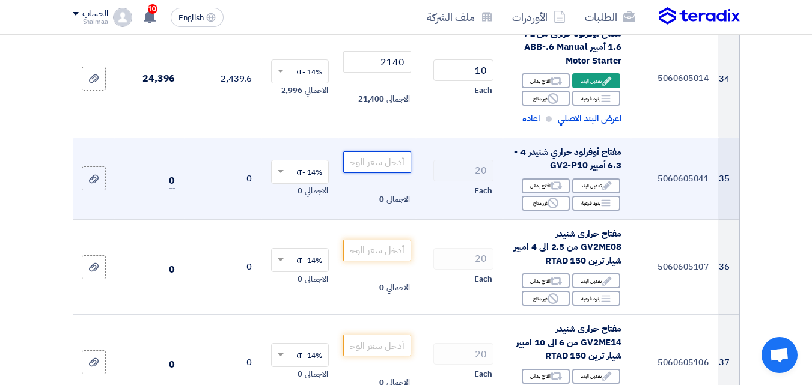
paste input "3232"
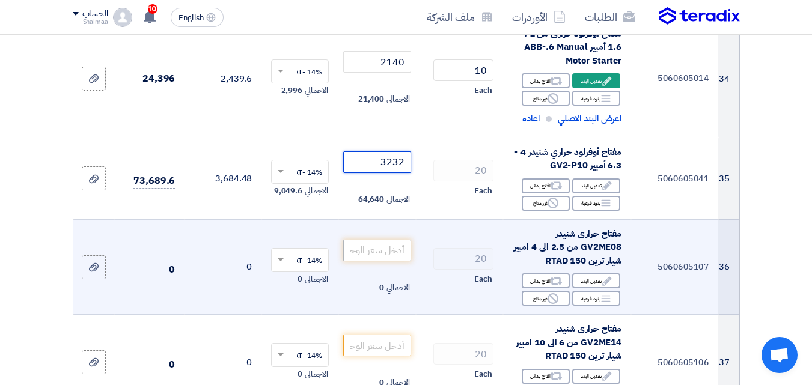
type input "3232"
click at [370, 261] on input "number" at bounding box center [376, 251] width 67 height 22
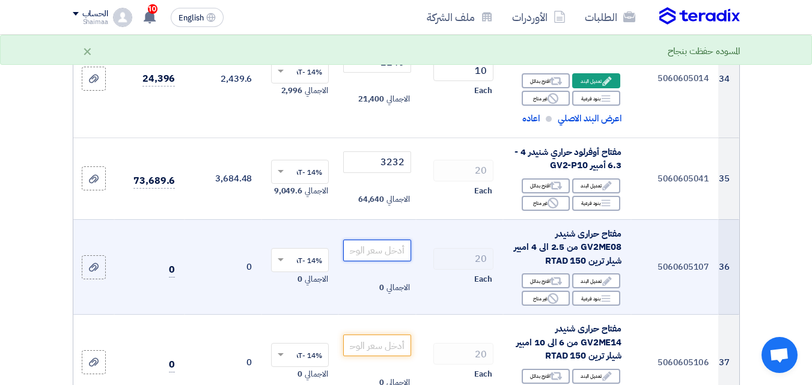
paste input "2295"
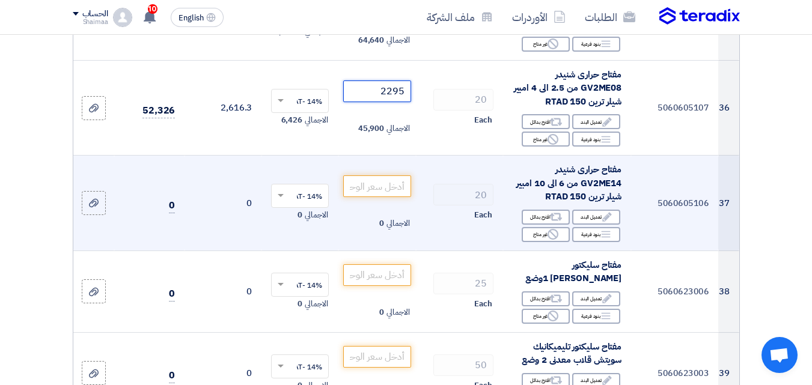
scroll to position [3366, 0]
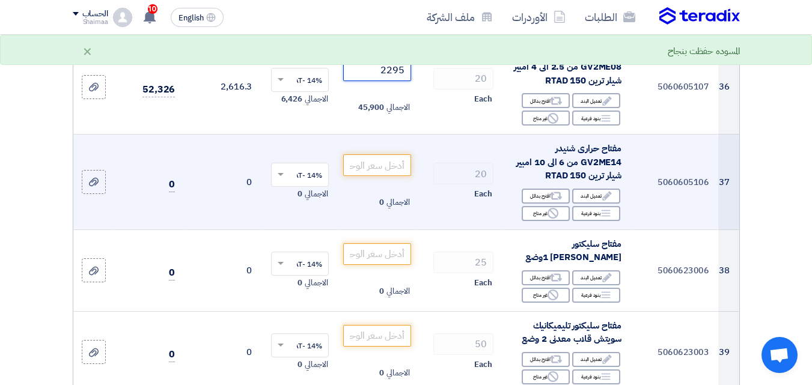
type input "2295"
click at [423, 194] on td "20 Each" at bounding box center [459, 183] width 87 height 96
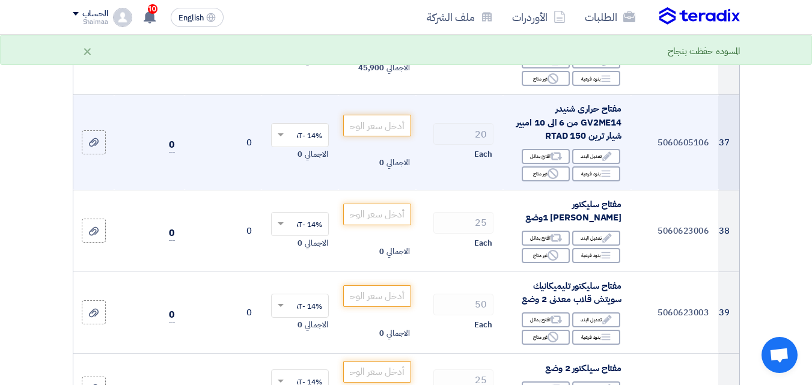
scroll to position [3426, 0]
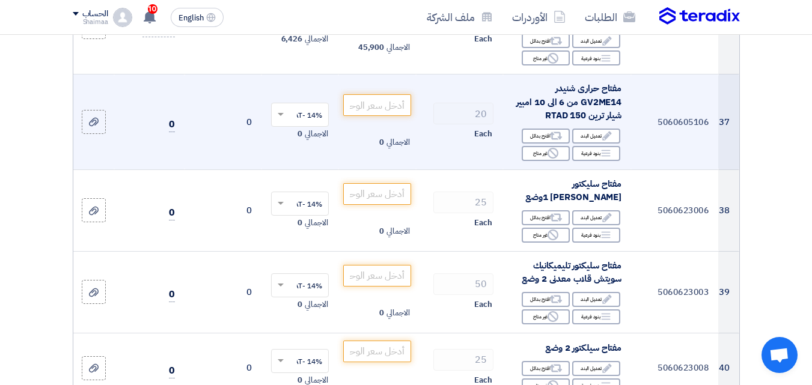
click at [480, 169] on td "20 Each" at bounding box center [459, 123] width 87 height 96
paste input "2396.5"
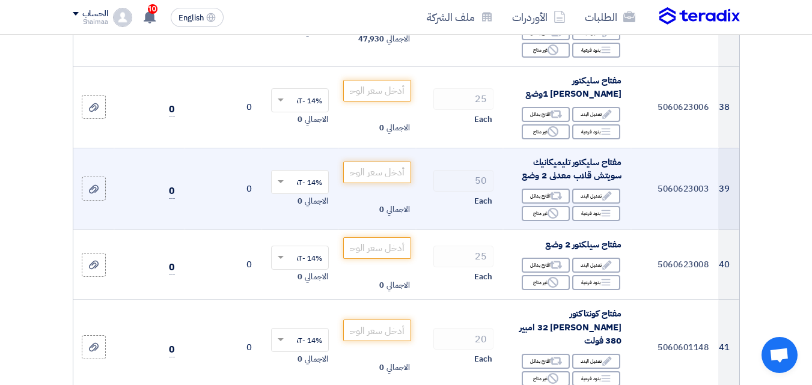
scroll to position [3546, 0]
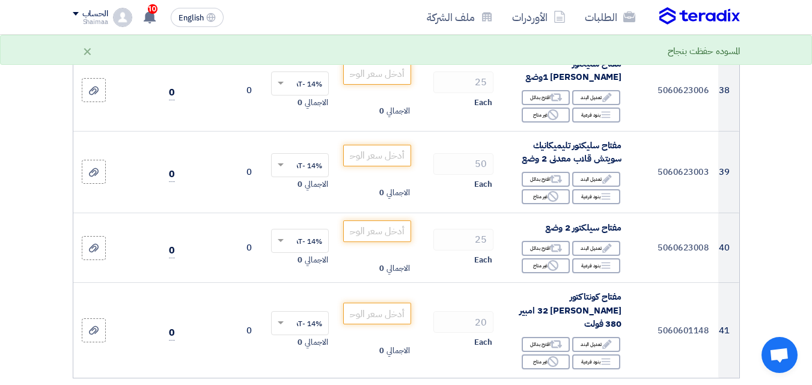
type input "2396.5"
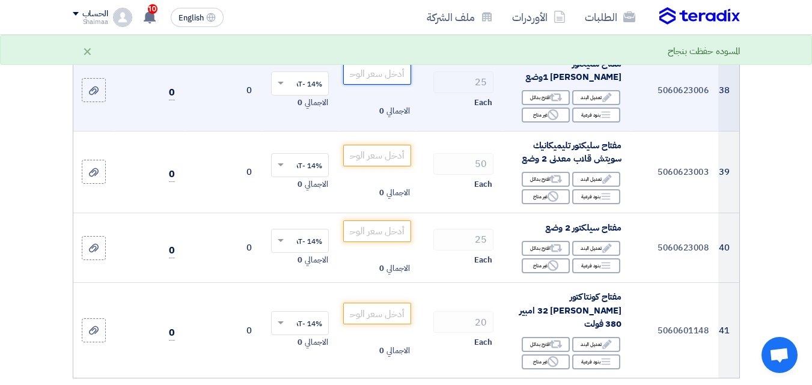
paste input "97"
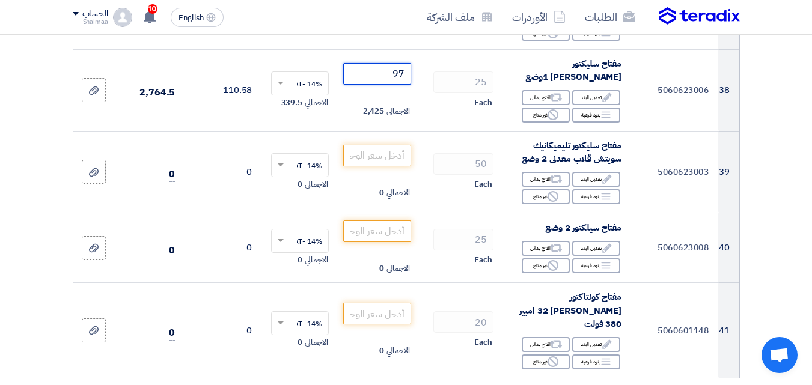
type input "97"
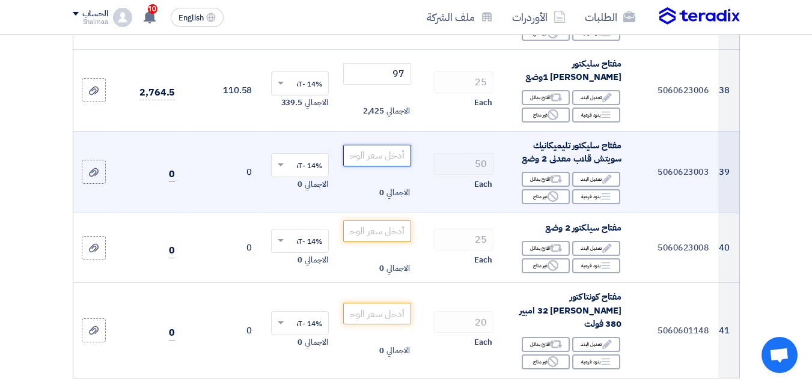
paste input "663.03"
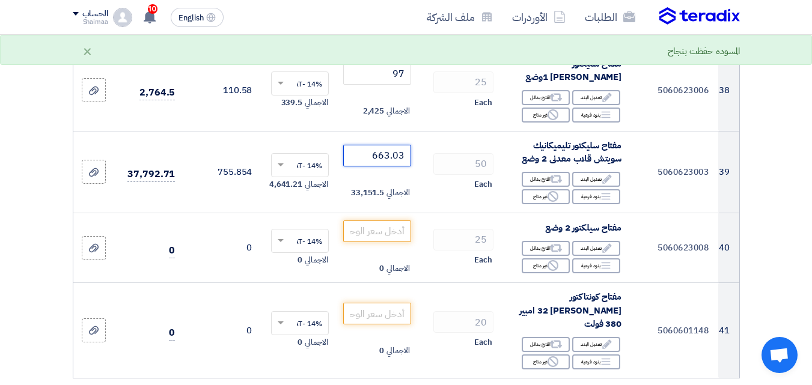
type input "663.03"
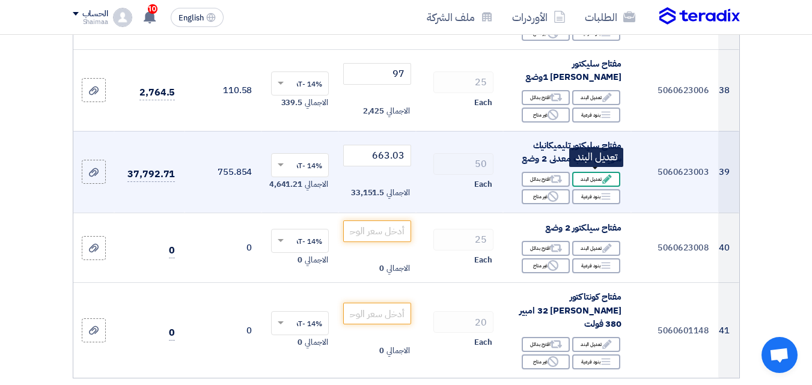
click at [593, 176] on div "Edit تعديل البند" at bounding box center [596, 179] width 48 height 15
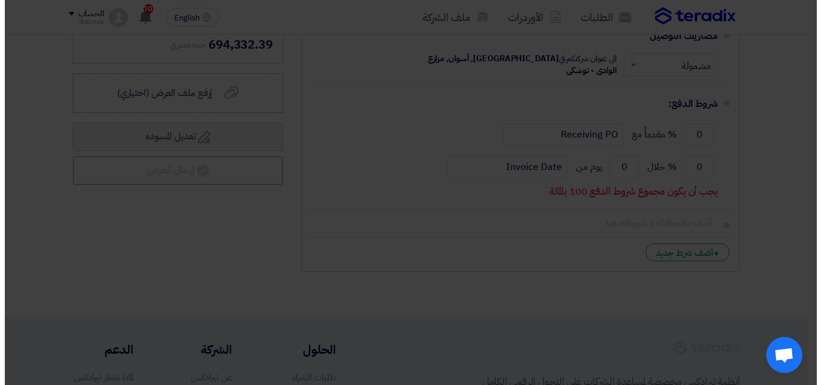
scroll to position [2967, 0]
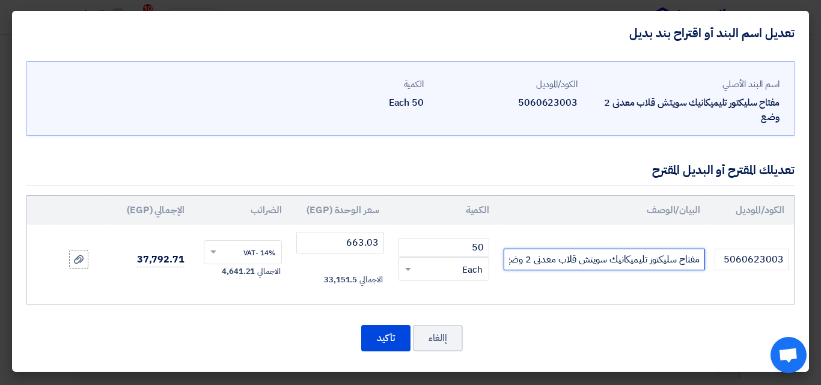
click at [513, 261] on input "مفتاح سليكتور تليميكانيك سويتش قلاب معدنى 2 وضع" at bounding box center [604, 260] width 201 height 22
paste input "D33"
click at [518, 261] on input "مفتاح سليكتور تليميكانيك سويتش قلاب معدنى 2 وضع-D33" at bounding box center [604, 260] width 201 height 22
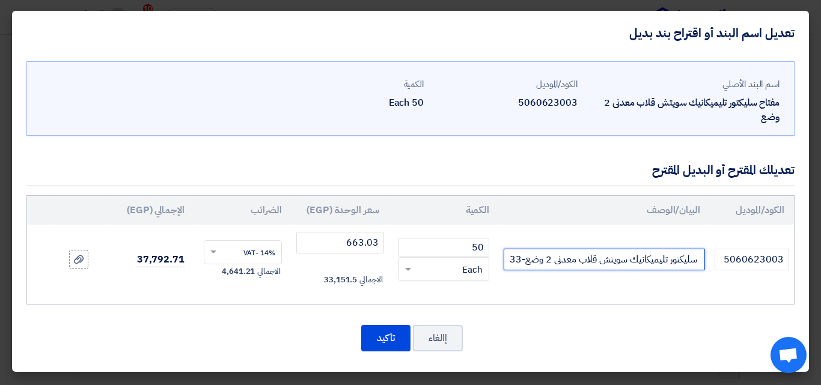
scroll to position [0, -26]
click at [522, 262] on input "مفتاح سليكتور تليميكانيك سويتش قلاب معدنى 2 وضع-D33" at bounding box center [604, 260] width 201 height 22
paste input "XB4B"
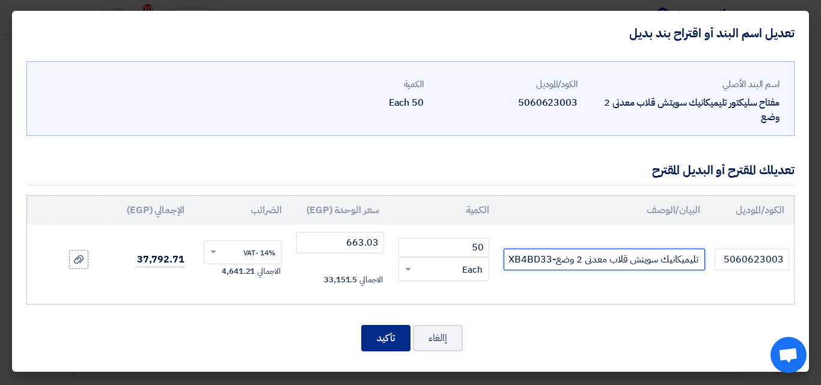
type input "مفتاح سليكتور تليميكانيك سويتش قلاب معدنى 2 وضع-XB4BD33"
click at [389, 334] on button "تأكيد" at bounding box center [385, 338] width 49 height 26
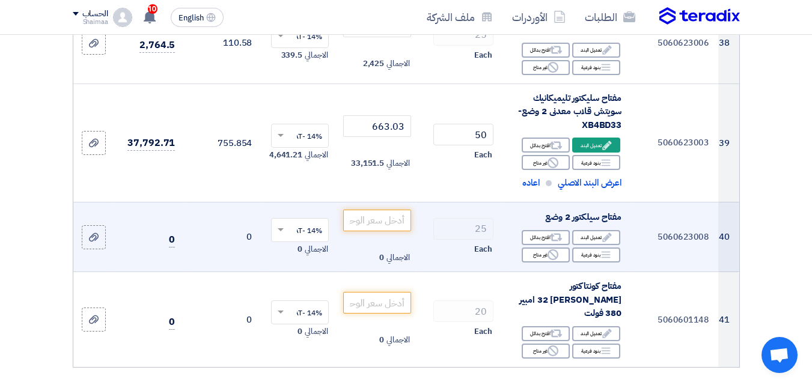
scroll to position [3606, 0]
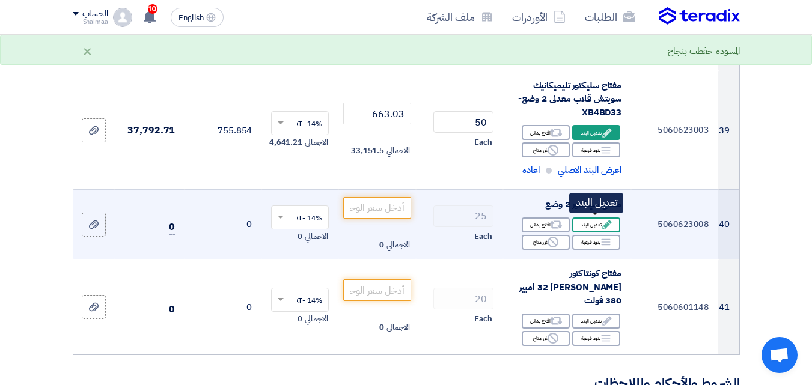
click at [602, 218] on div "Edit تعديل البند" at bounding box center [596, 225] width 48 height 15
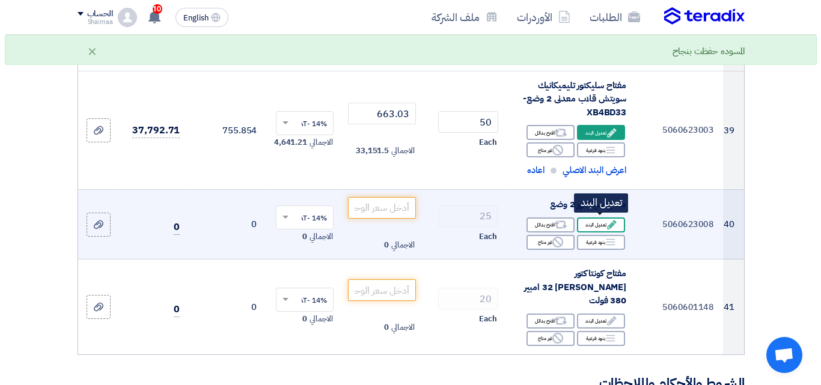
scroll to position [3028, 0]
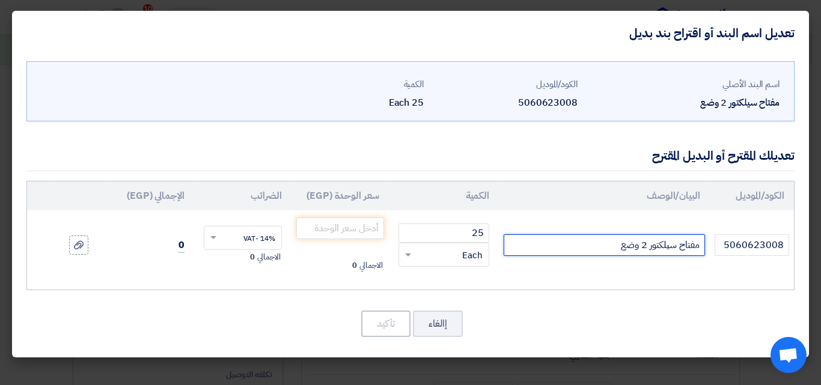
click at [568, 243] on input "مفتاح سيلكتور 2 وضع" at bounding box center [604, 245] width 201 height 22
click at [591, 245] on input "مفتاح سيلكتور 2 وضع" at bounding box center [604, 245] width 201 height 22
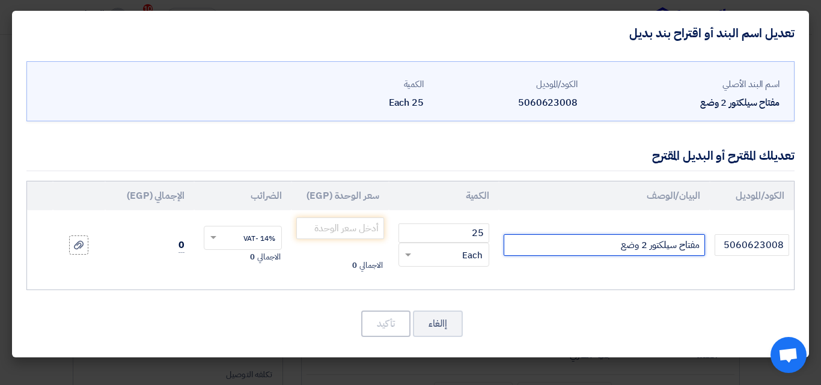
paste input "XA2ED25"
type input "مفتاح سيلكتور 2 وضع XA2ED25"
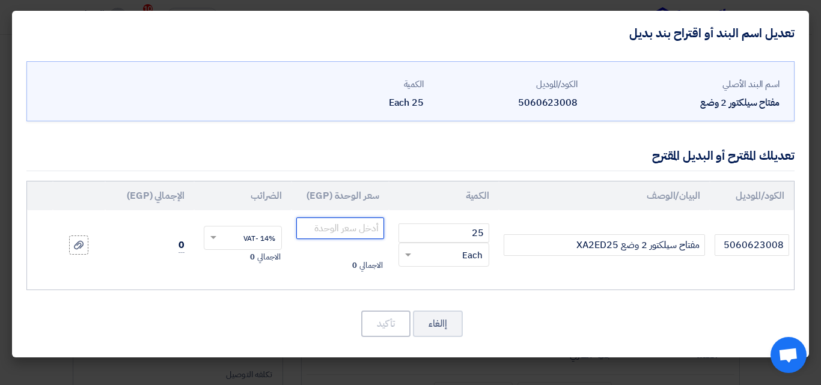
click at [337, 233] on input "number" at bounding box center [340, 229] width 88 height 22
paste input "117.5"
type input "117.5"
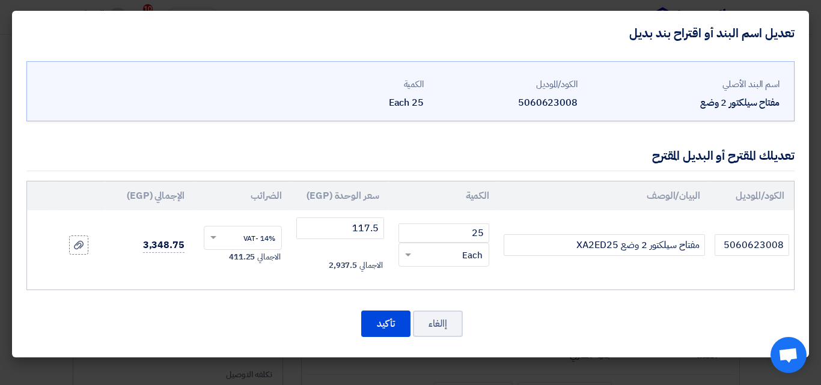
click at [356, 323] on div "إالغاء تأكيد" at bounding box center [410, 324] width 768 height 29
click at [376, 327] on button "تأكيد" at bounding box center [385, 324] width 49 height 26
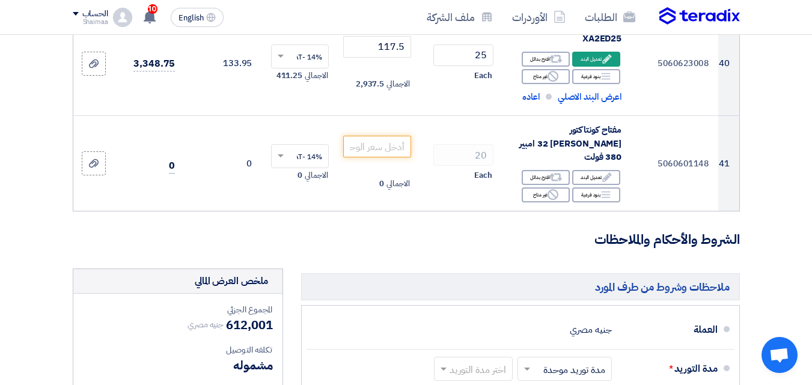
scroll to position [3787, 0]
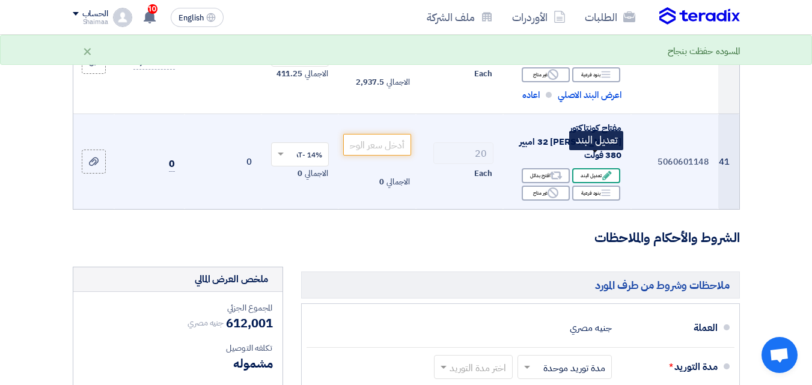
click at [608, 171] on use at bounding box center [606, 175] width 9 height 9
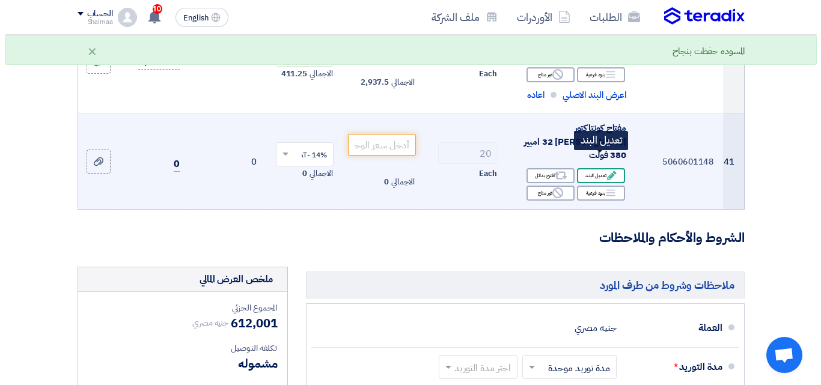
scroll to position [3208, 0]
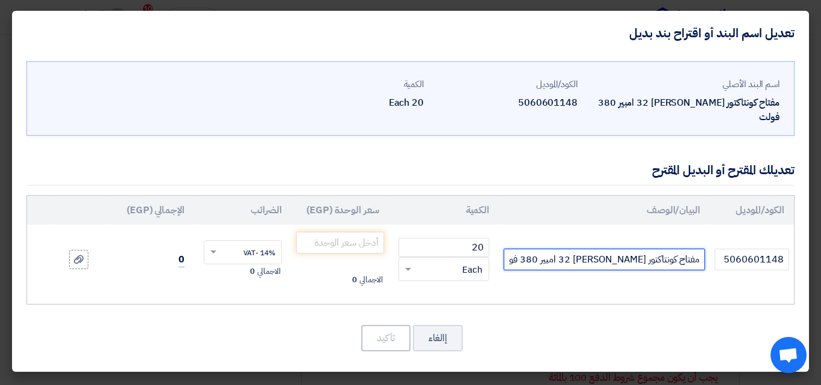
click at [531, 249] on input "مفتاح كونتاكتور [PERSON_NAME] 32 امبير 380 فولت" at bounding box center [604, 260] width 201 height 22
paste input "LC1D32M7"
click at [547, 249] on input "مفتاح كونتاكتور [PERSON_NAME] 32 امبير 380 فولت LC1D32M7" at bounding box center [604, 260] width 201 height 22
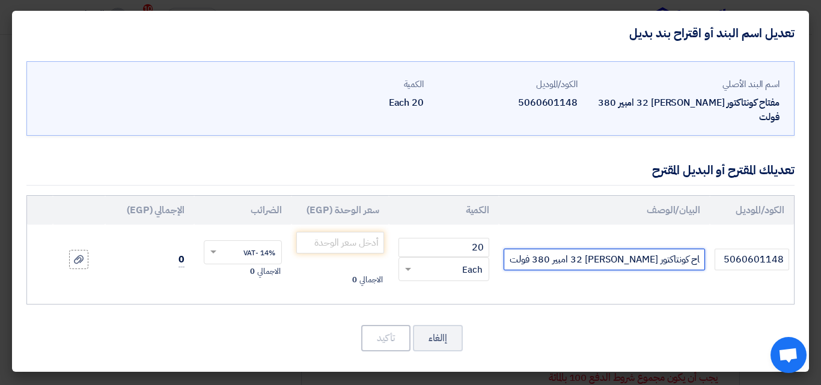
click at [547, 249] on input "مفتاح كونتاكتور [PERSON_NAME] 32 امبير 380 فولت LC1D32M7" at bounding box center [604, 260] width 201 height 22
click at [549, 249] on input "مفتاح كونتاكتور [PERSON_NAME] 32 امبير 380 فولت LC1D32M7" at bounding box center [604, 260] width 201 height 22
click at [545, 249] on input "مفتاح كونتاكتور [PERSON_NAME] 32 امبير 380 فولت LC1D32M7" at bounding box center [604, 260] width 201 height 22
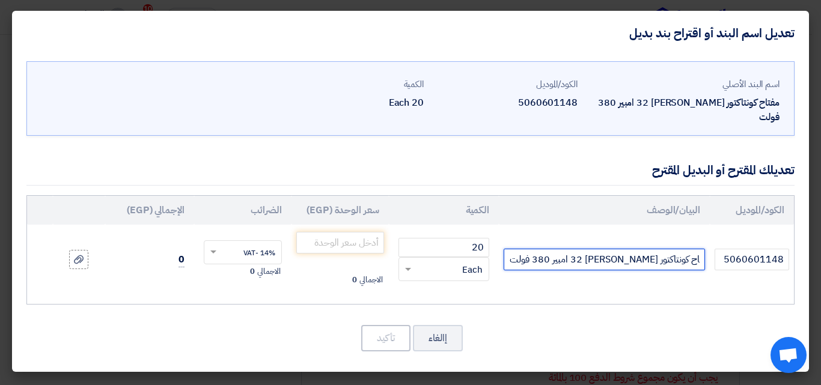
scroll to position [0, -11]
type input "مفتاح كونتاكتور [PERSON_NAME] 32 امبير 380 فولت LC1D32Q7"
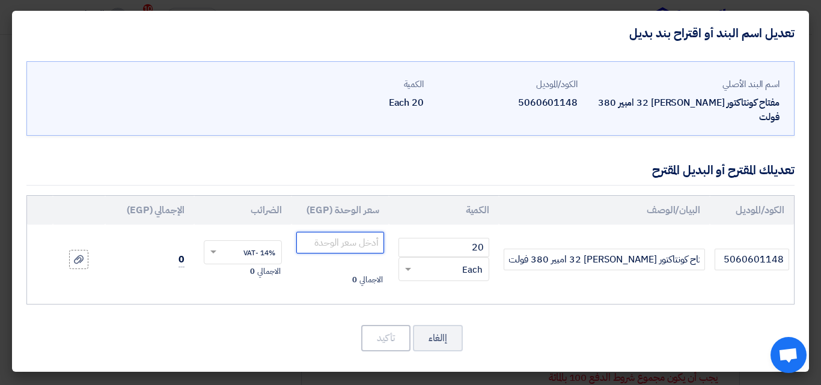
scroll to position [0, 0]
click at [334, 232] on input "number" at bounding box center [340, 243] width 88 height 22
click at [351, 232] on input "number" at bounding box center [340, 243] width 88 height 22
paste input "2630"
type input "2630"
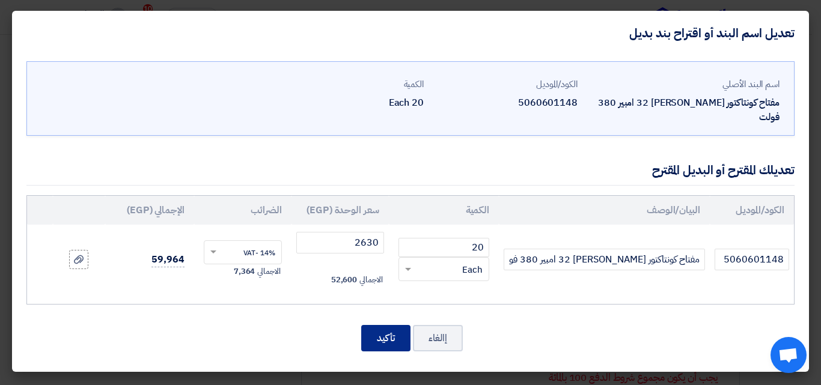
click at [389, 325] on button "تأكيد" at bounding box center [385, 338] width 49 height 26
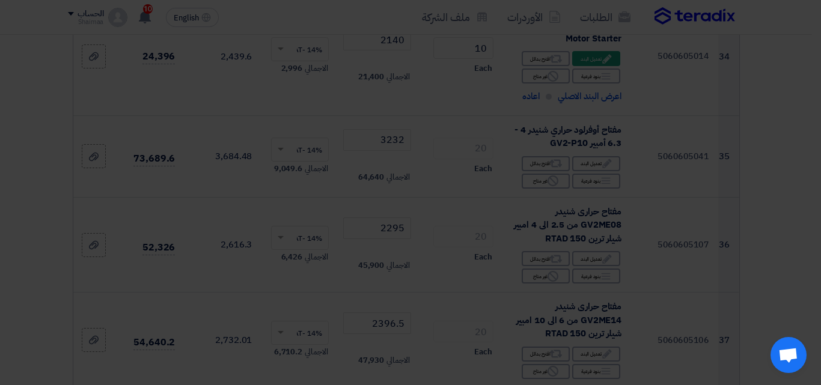
scroll to position [4032, 0]
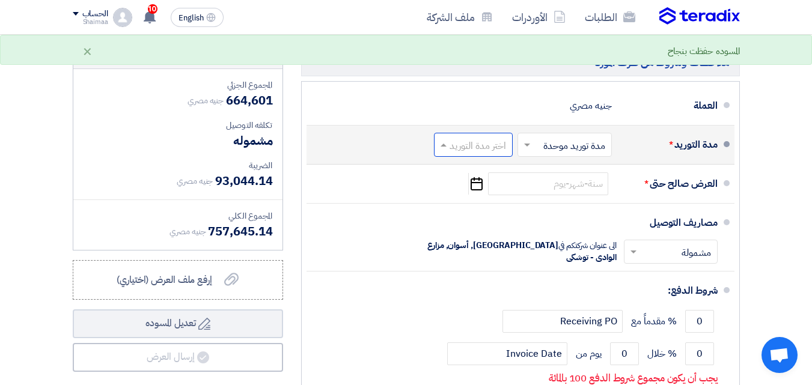
click at [446, 139] on span at bounding box center [442, 145] width 15 height 12
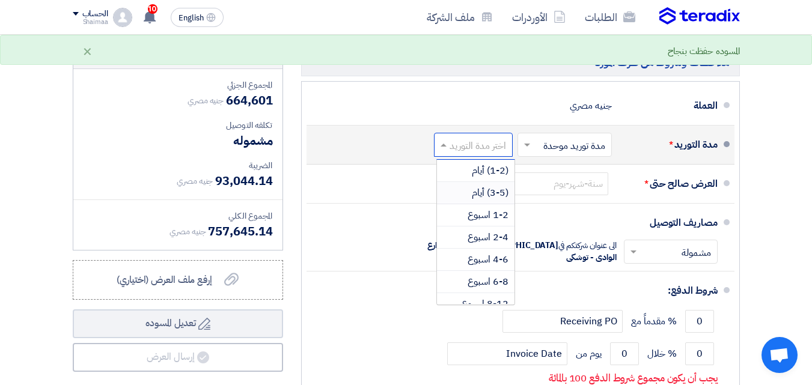
click at [453, 182] on div "(3-5) أيام" at bounding box center [476, 193] width 78 height 22
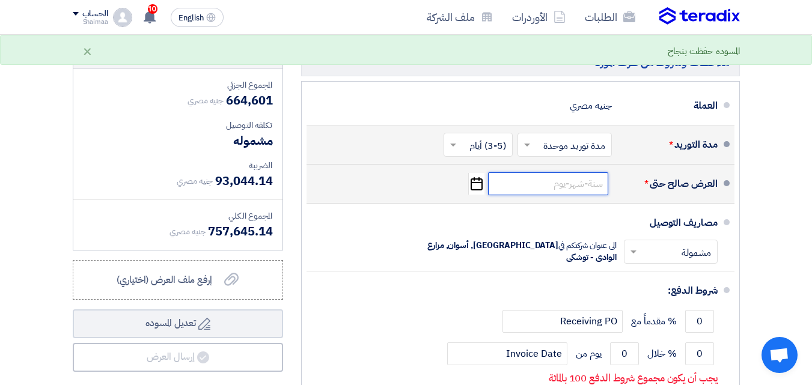
click at [552, 175] on input at bounding box center [548, 184] width 120 height 23
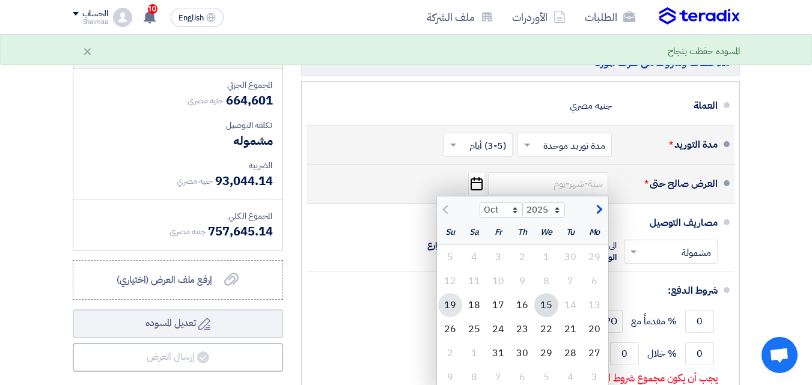
click at [455, 293] on div "19" at bounding box center [450, 305] width 24 height 24
type input "[DATE]"
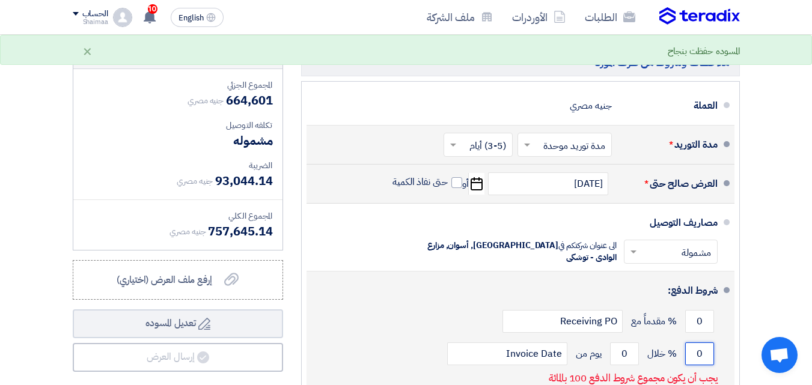
drag, startPoint x: 697, startPoint y: 310, endPoint x: 717, endPoint y: 311, distance: 19.9
click at [717, 338] on div "0 % خلال 0 يوم من Invoice Date" at bounding box center [517, 354] width 402 height 32
type input "100"
drag, startPoint x: 615, startPoint y: 315, endPoint x: 629, endPoint y: 315, distance: 13.8
click at [629, 343] on input "0" at bounding box center [624, 354] width 29 height 23
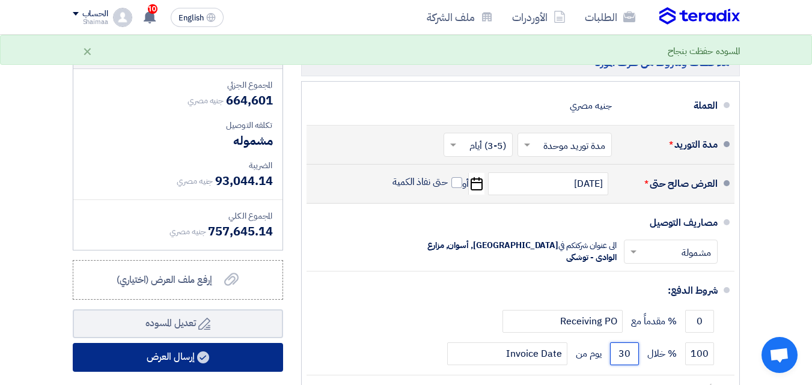
type input "30"
click at [250, 343] on button "إرسال العرض" at bounding box center [178, 357] width 210 height 29
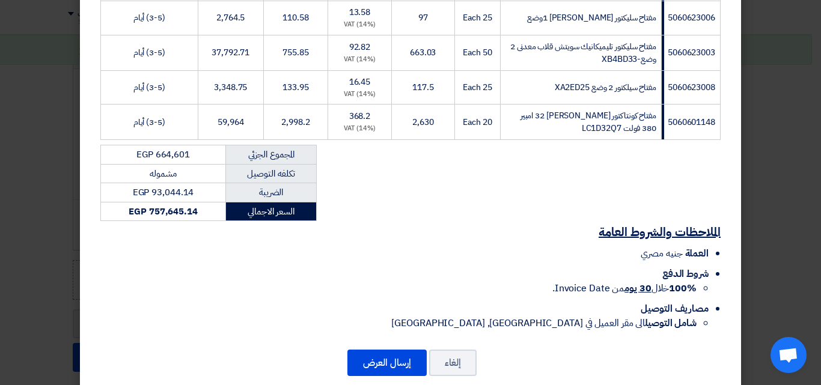
scroll to position [1542, 0]
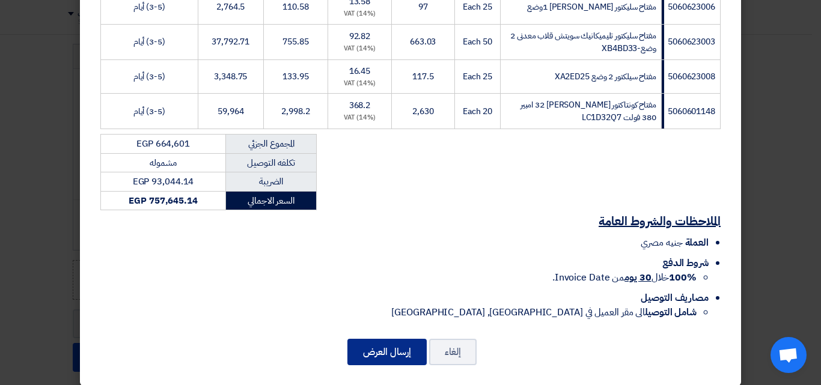
click at [394, 343] on button "إرسال العرض" at bounding box center [386, 352] width 79 height 26
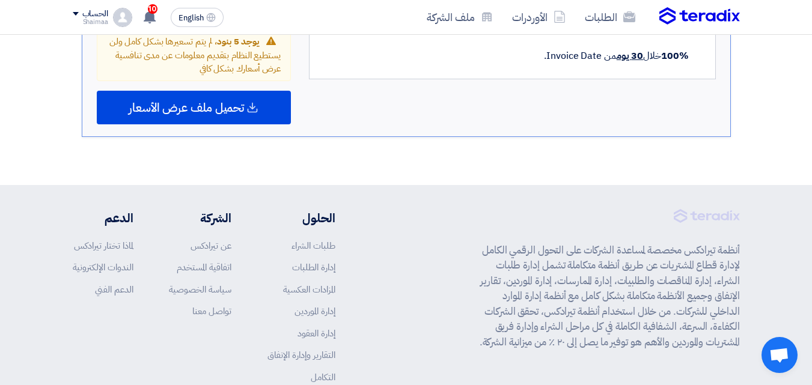
scroll to position [2616, 0]
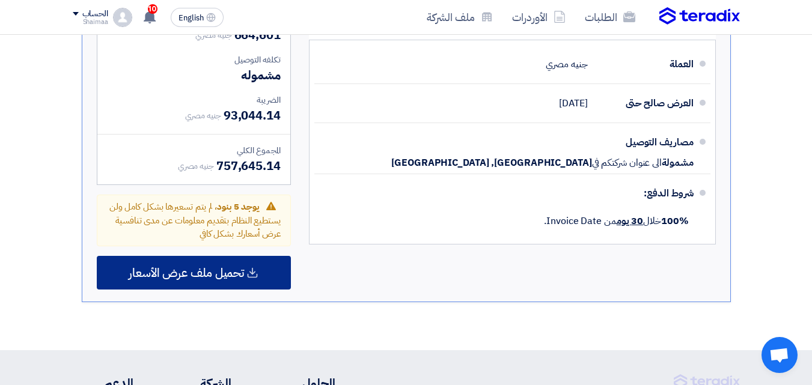
click at [227, 273] on span "تحميل ملف عرض الأسعار" at bounding box center [186, 272] width 115 height 11
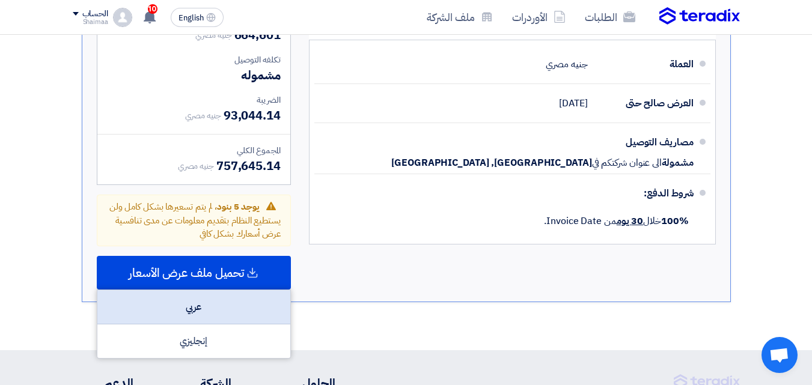
click at [217, 299] on div "عربي" at bounding box center [193, 307] width 193 height 34
